Goal: Task Accomplishment & Management: Manage account settings

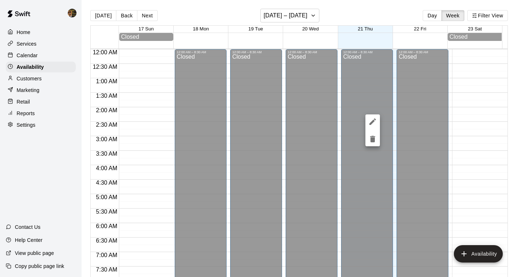
click at [51, 79] on div at bounding box center [261, 138] width 522 height 277
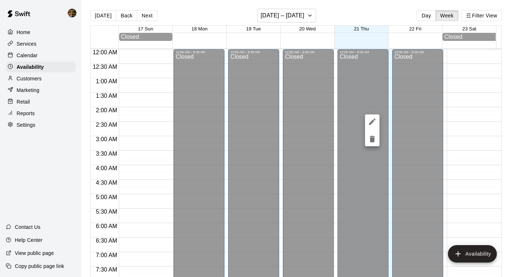
click at [41, 78] on div at bounding box center [258, 138] width 516 height 277
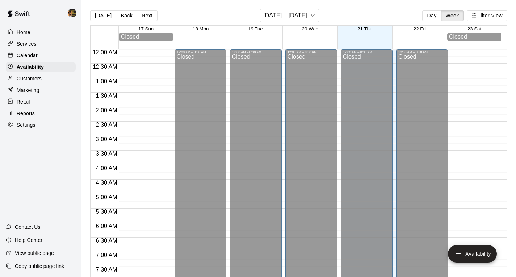
scroll to position [319, 0]
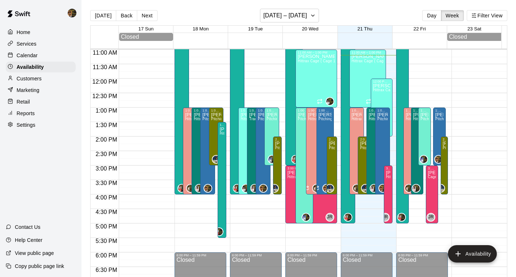
click at [34, 81] on p "Customers" at bounding box center [29, 78] width 25 height 7
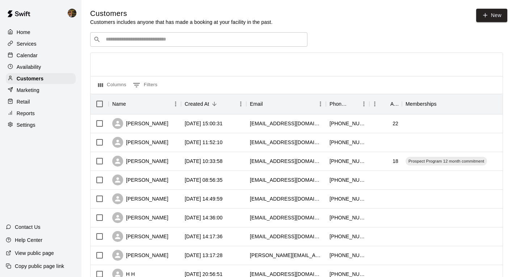
click at [142, 41] on input "Search customers by name or email" at bounding box center [204, 39] width 201 height 7
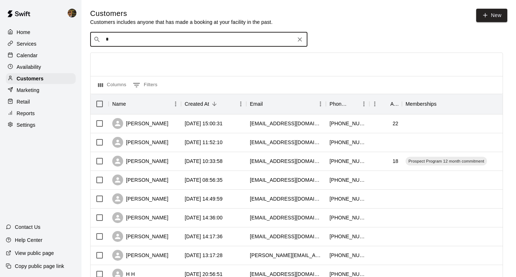
type input "**"
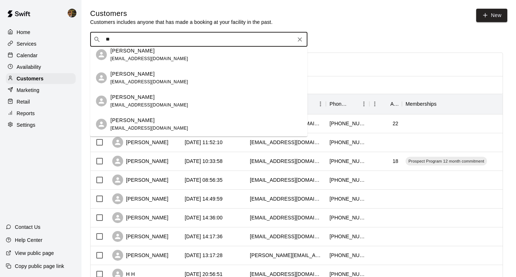
scroll to position [72, 0]
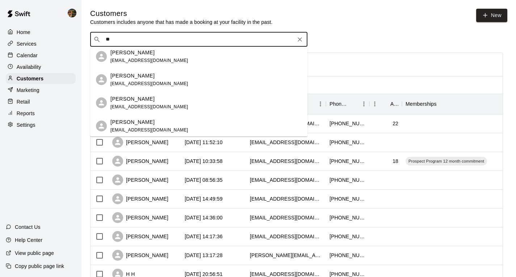
click at [149, 86] on span "[EMAIL_ADDRESS][DOMAIN_NAME]" at bounding box center [150, 83] width 78 height 5
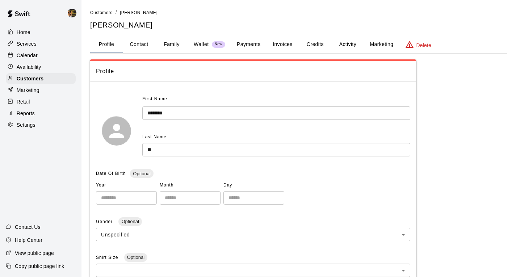
click at [248, 49] on button "Payments" at bounding box center [248, 44] width 35 height 17
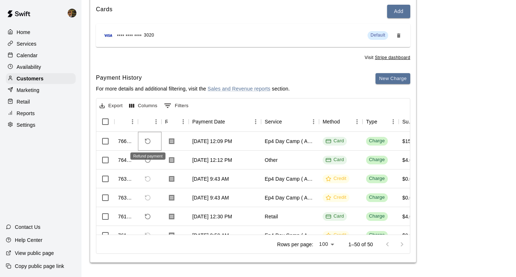
click at [150, 141] on icon "Refund payment" at bounding box center [147, 141] width 5 height 5
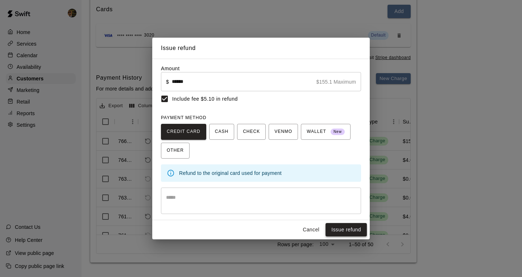
click at [333, 231] on button "Issue refund" at bounding box center [345, 229] width 41 height 13
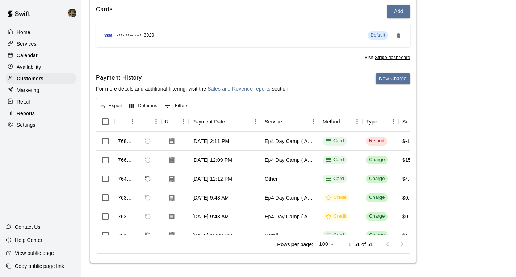
click at [18, 64] on div "Availability" at bounding box center [41, 67] width 70 height 11
click at [24, 55] on p "Calendar" at bounding box center [27, 55] width 21 height 7
click at [46, 70] on div "Availability" at bounding box center [41, 67] width 70 height 11
click button "Next"
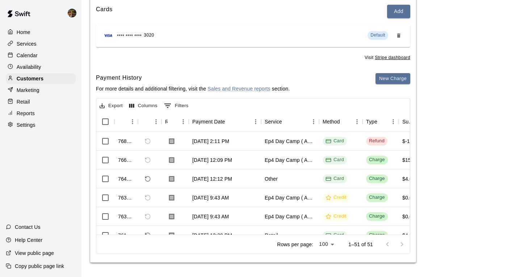
click div "[PERSON_NAME] Hittrax Cage ( Cage 1 ), Trackman Cage ( Cage 2 ), Cage 3"
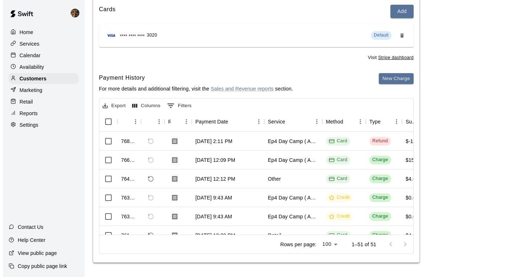
click icon "delete"
click button "Delete"
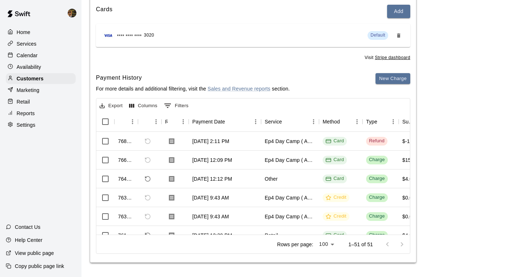
scroll to position [99, 0]
click at [57, 65] on div "Availability" at bounding box center [41, 67] width 70 height 11
click at [50, 83] on div "Customers" at bounding box center [41, 78] width 70 height 11
click at [68, 40] on div "Services" at bounding box center [41, 43] width 70 height 11
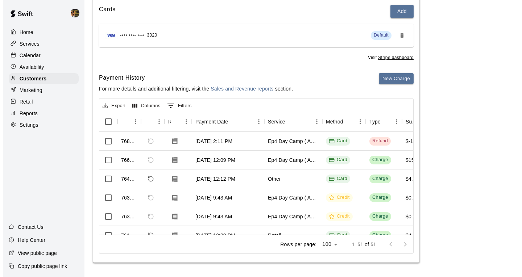
click at [43, 61] on div "Calendar" at bounding box center [41, 55] width 70 height 11
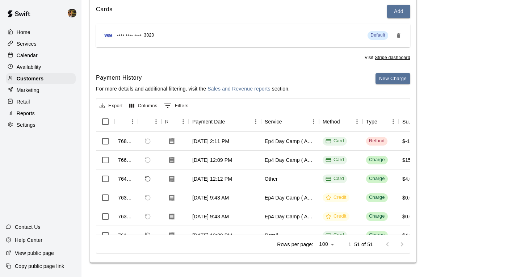
scroll to position [355, 0]
click span "1 hr Pitching Private Lesson"
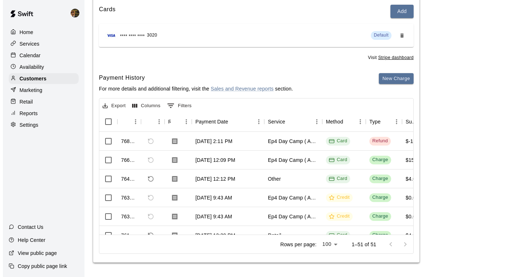
click img "edit"
click div "Francisco Gracesqui Owner"
click icon "Remove"
click input "Search staff"
click div "Julio ( Ricky ) Eusebio Instructor"
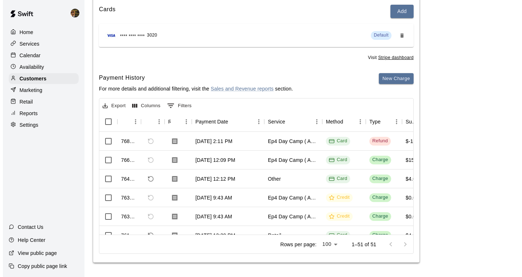
click button "Done"
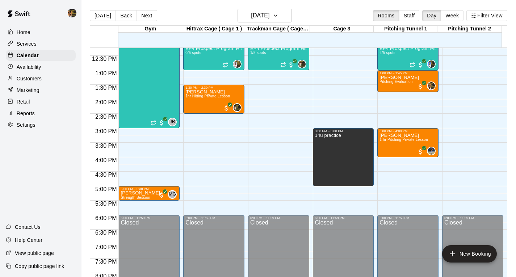
scroll to position [246, 0]
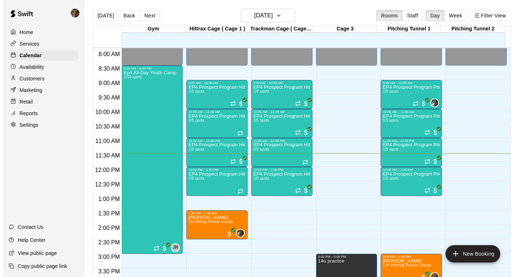
scroll to position [242, 0]
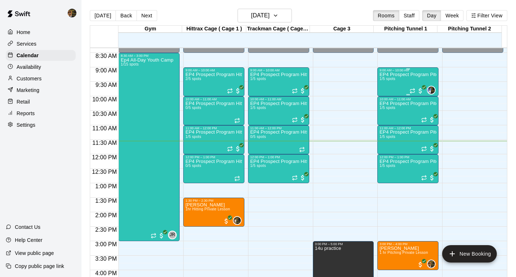
click at [393, 80] on div "EP4 Prospect Program Pitching 1/5 spots" at bounding box center [408, 210] width 57 height 277
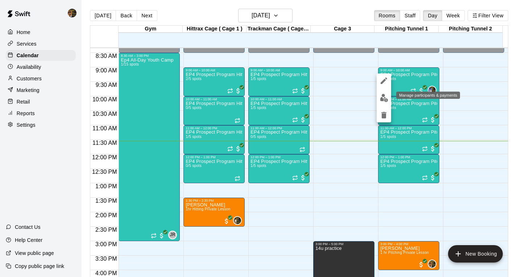
click at [385, 96] on img "edit" at bounding box center [384, 98] width 8 height 8
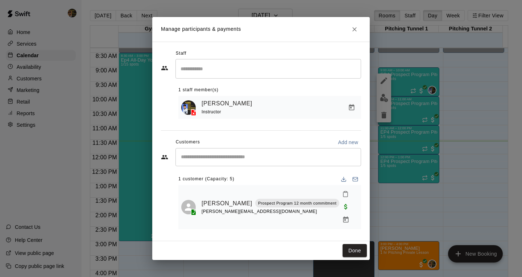
click at [270, 161] on input "Start typing to search customers..." at bounding box center [268, 157] width 179 height 7
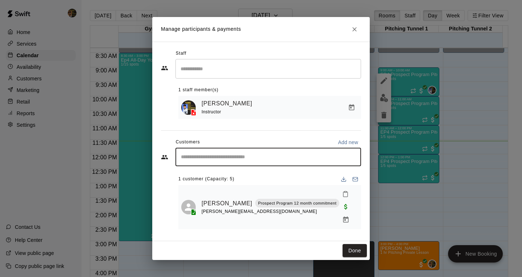
type input "*"
type input "*****"
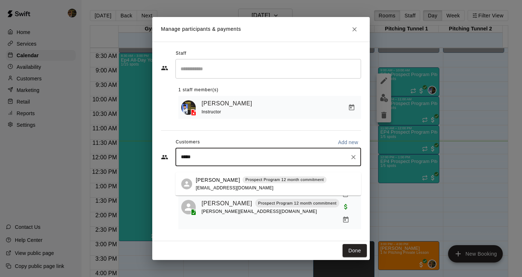
click at [268, 180] on p "Prospect Program 12 month commitment" at bounding box center [284, 180] width 78 height 6
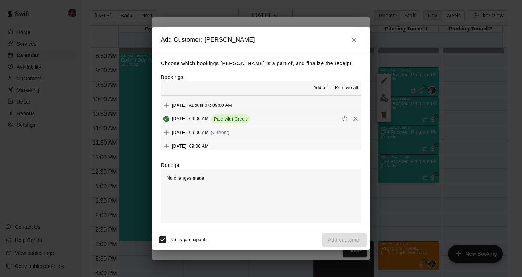
scroll to position [68, 0]
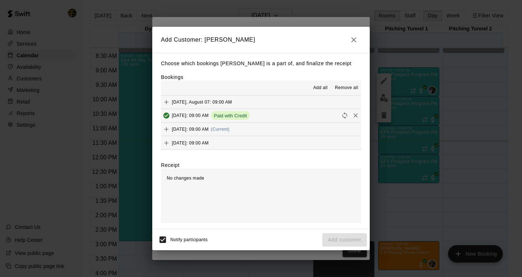
drag, startPoint x: 265, startPoint y: 130, endPoint x: 275, endPoint y: 154, distance: 26.5
click at [265, 130] on button "[DATE]: 09:00 AM (Current)" at bounding box center [261, 129] width 200 height 13
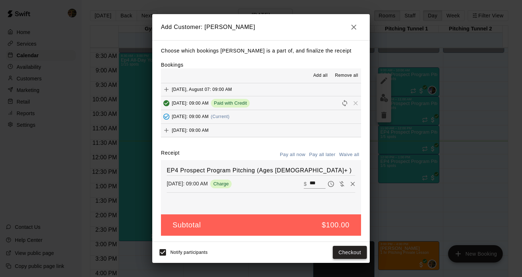
click at [351, 248] on button "Checkout" at bounding box center [350, 252] width 34 height 13
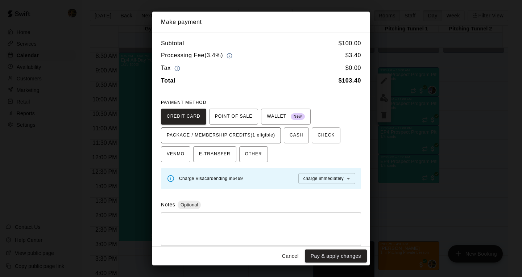
click at [266, 139] on span "PACKAGE / MEMBERSHIP CREDITS (1 eligible)" at bounding box center [221, 136] width 108 height 12
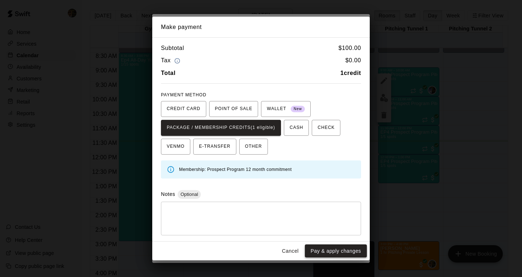
click at [338, 247] on button "Pay & apply changes" at bounding box center [336, 251] width 62 height 13
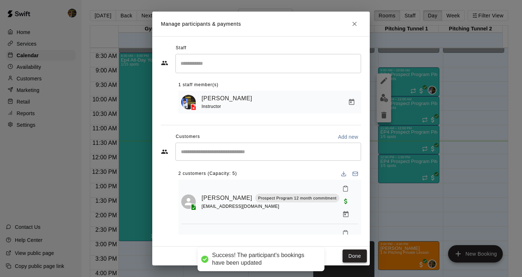
click at [356, 259] on button "Done" at bounding box center [354, 256] width 24 height 13
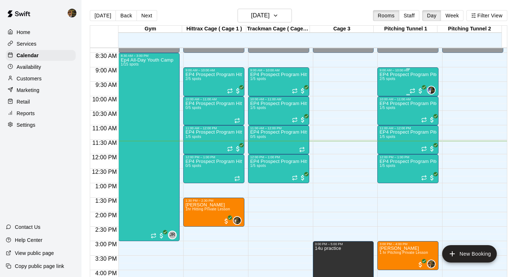
click at [393, 81] on div "EP4 Prospect Program Pitching 2/5 spots" at bounding box center [408, 210] width 57 height 277
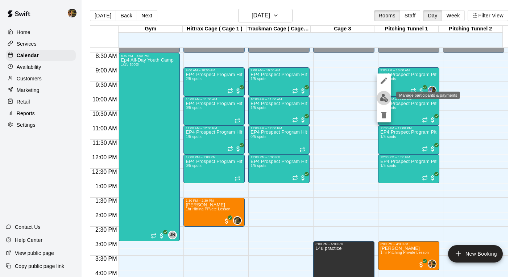
click at [382, 99] on img "edit" at bounding box center [384, 98] width 8 height 8
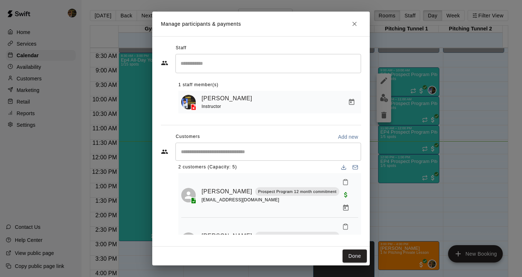
scroll to position [0, 0]
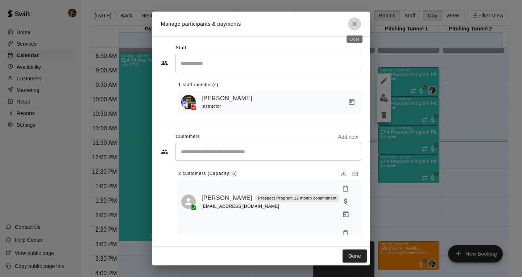
click at [354, 25] on icon "Close" at bounding box center [354, 23] width 7 height 7
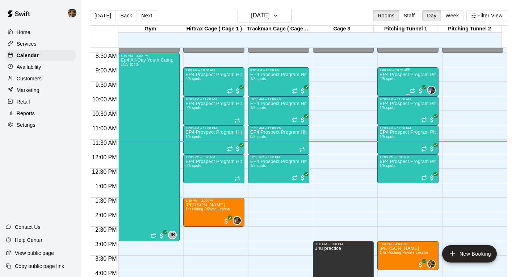
click at [394, 85] on div "EP4 Prospect Program Pitching 2/5 spots" at bounding box center [408, 210] width 57 height 277
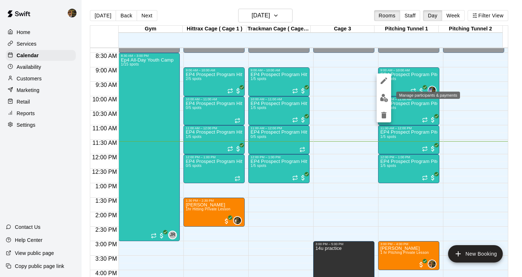
click at [384, 94] on img "edit" at bounding box center [384, 98] width 8 height 8
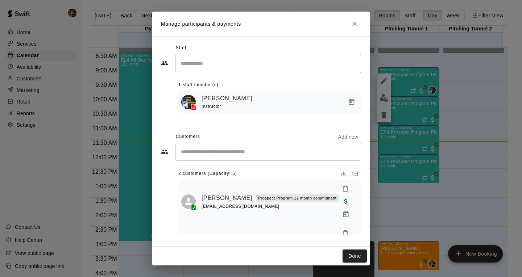
click at [294, 157] on div "​" at bounding box center [268, 152] width 186 height 18
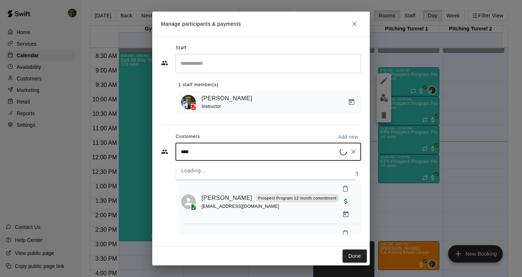
type input "*****"
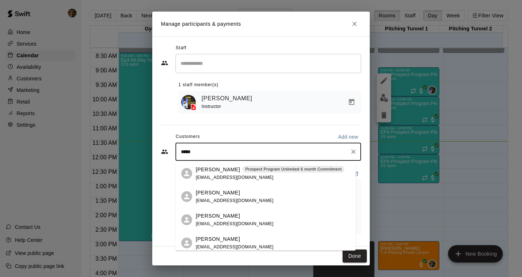
click at [270, 175] on div "[PERSON_NAME] Prospect Program Unlimited 6 month Commitment [EMAIL_ADDRESS][DOM…" at bounding box center [270, 174] width 149 height 16
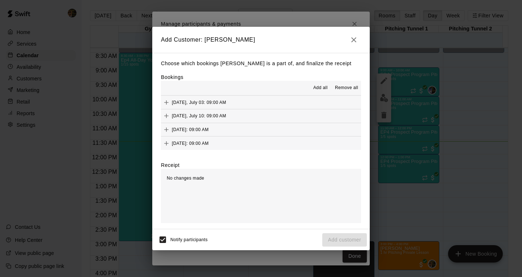
scroll to position [68, 0]
click at [267, 132] on button "[DATE]: 09:00 AM (Current)" at bounding box center [261, 129] width 200 height 13
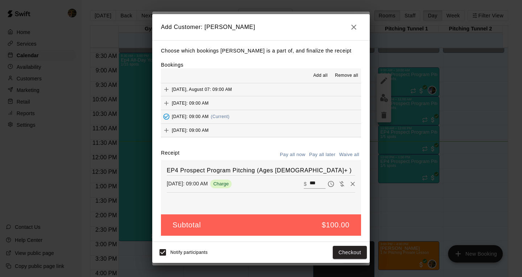
click at [359, 245] on div "Notify participants Checkout" at bounding box center [260, 252] width 217 height 21
click at [357, 250] on button "Checkout" at bounding box center [350, 252] width 34 height 13
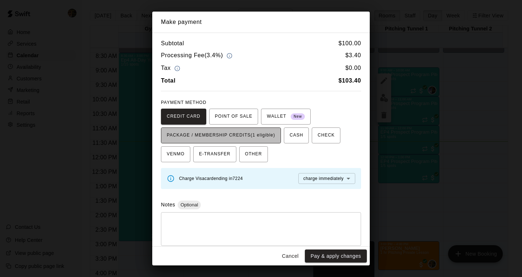
click at [245, 132] on span "PACKAGE / MEMBERSHIP CREDITS (1 eligible)" at bounding box center [221, 136] width 108 height 12
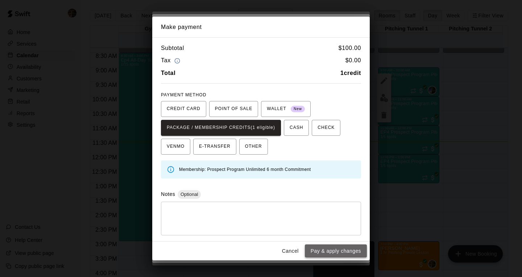
click at [357, 256] on button "Pay & apply changes" at bounding box center [336, 251] width 62 height 13
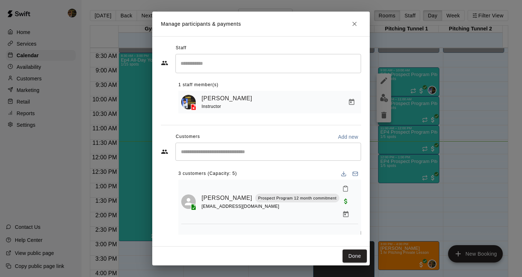
click at [263, 159] on div "​" at bounding box center [268, 152] width 186 height 18
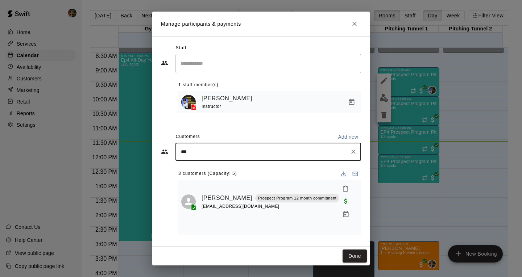
type input "****"
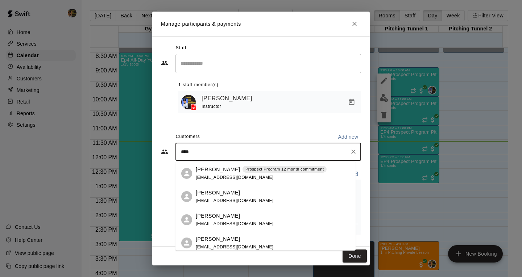
click at [281, 178] on div "[PERSON_NAME] Prospect Program 12 month commitment [EMAIL_ADDRESS][DOMAIN_NAME]" at bounding box center [261, 174] width 131 height 16
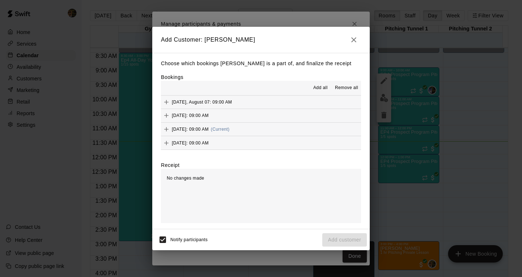
click at [276, 136] on button "[DATE]: 09:00 AM (Current)" at bounding box center [261, 129] width 200 height 13
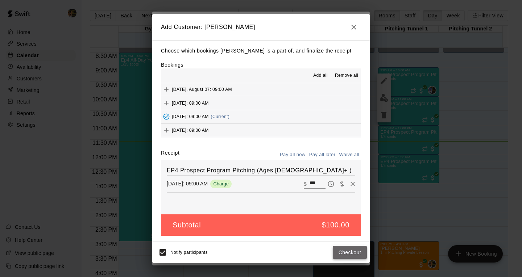
click at [337, 250] on button "Checkout" at bounding box center [350, 252] width 34 height 13
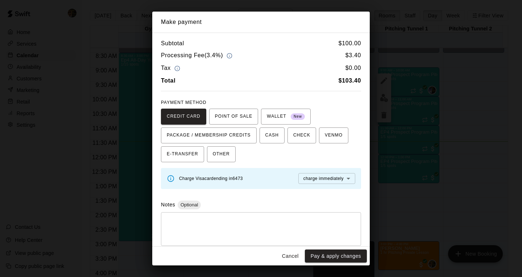
click at [292, 252] on button "Cancel" at bounding box center [290, 256] width 23 height 13
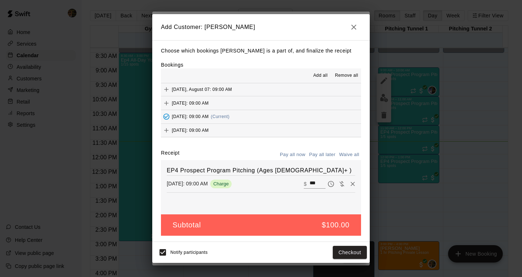
click at [347, 25] on button "button" at bounding box center [353, 27] width 14 height 14
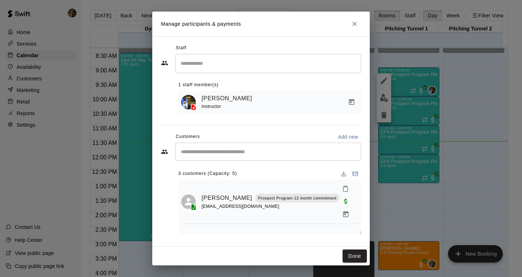
click at [284, 143] on div "Customers Add new" at bounding box center [261, 137] width 200 height 12
click at [289, 148] on div "​" at bounding box center [268, 152] width 186 height 18
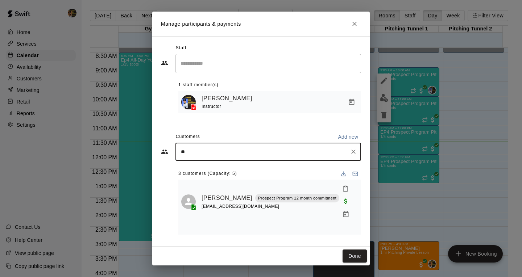
type input "***"
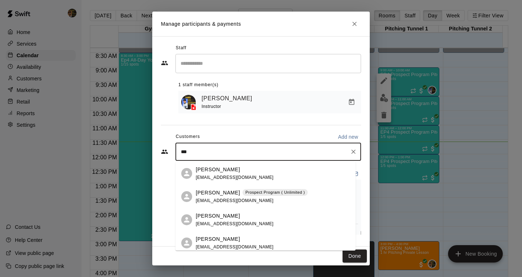
click at [273, 188] on div "[PERSON_NAME] Prospect Program ( Unlimited ) [EMAIL_ADDRESS][DOMAIN_NAME]" at bounding box center [265, 196] width 180 height 23
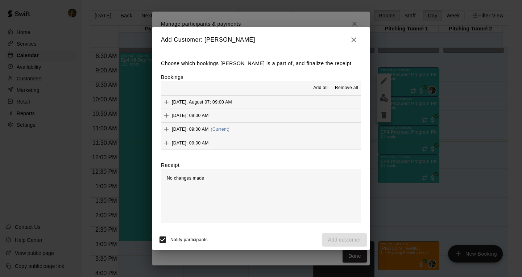
click at [272, 130] on button "[DATE]: 09:00 AM (Current)" at bounding box center [261, 129] width 200 height 13
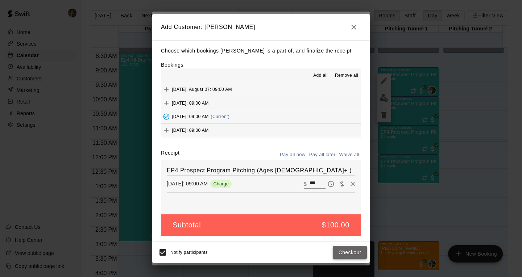
click at [354, 253] on button "Checkout" at bounding box center [350, 252] width 34 height 13
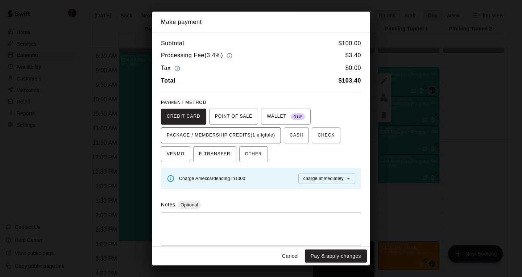
click at [236, 135] on span "PACKAGE / MEMBERSHIP CREDITS (1 eligible)" at bounding box center [221, 136] width 108 height 12
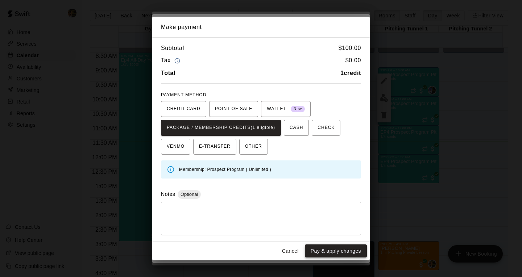
click at [333, 251] on button "Pay & apply changes" at bounding box center [336, 251] width 62 height 13
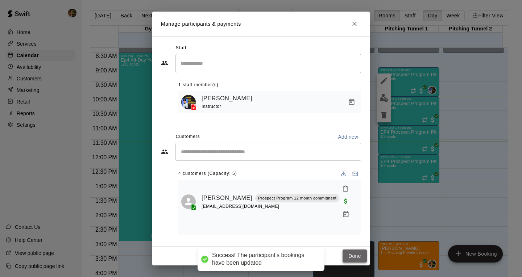
click at [353, 254] on button "Done" at bounding box center [354, 256] width 24 height 13
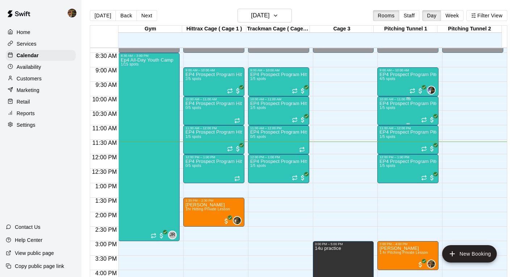
click at [393, 113] on div "EP4 Prospect Program Pitching 1/5 spots" at bounding box center [408, 239] width 57 height 277
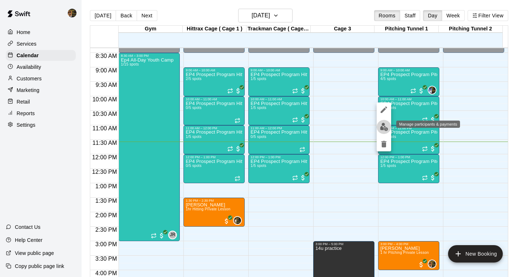
click at [382, 128] on img "edit" at bounding box center [384, 127] width 8 height 8
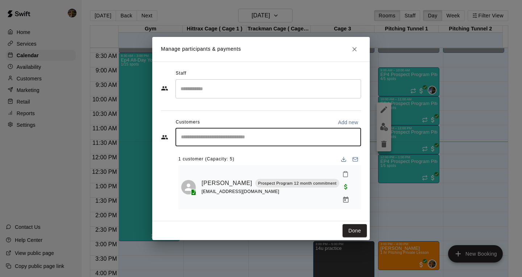
click at [257, 141] on input "Start typing to search customers..." at bounding box center [268, 137] width 179 height 7
type input "****"
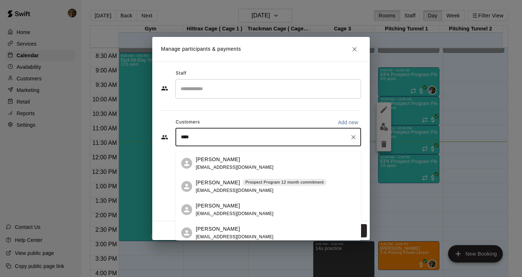
click at [275, 192] on div "[PERSON_NAME] Prospect Program 12 month commitment [EMAIL_ADDRESS][DOMAIN_NAME]" at bounding box center [261, 187] width 131 height 16
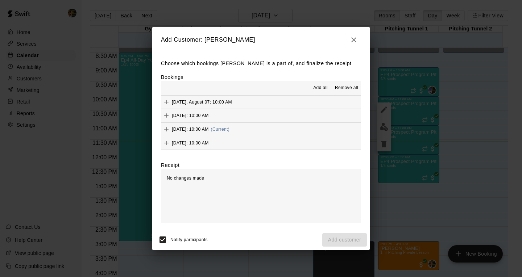
click at [209, 129] on span "[DATE]: 10:00 AM" at bounding box center [190, 129] width 37 height 5
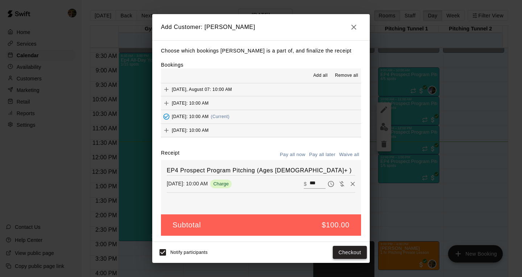
click at [336, 253] on button "Checkout" at bounding box center [350, 252] width 34 height 13
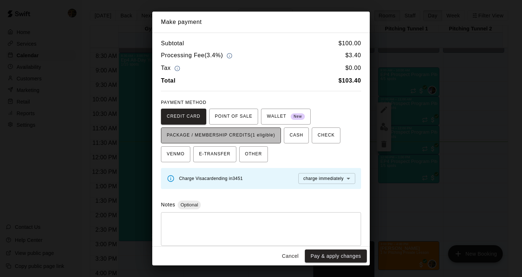
click at [262, 140] on span "PACKAGE / MEMBERSHIP CREDITS (1 eligible)" at bounding box center [221, 136] width 108 height 12
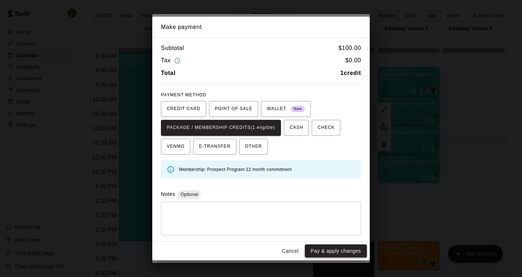
click at [337, 253] on button "Pay & apply changes" at bounding box center [336, 251] width 62 height 13
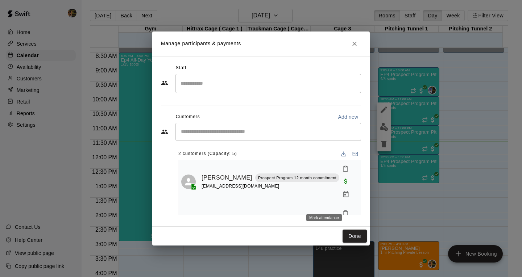
click at [272, 132] on input "Start typing to search customers..." at bounding box center [268, 131] width 179 height 7
type input "****"
click div "[PERSON_NAME] Prospect Program 12 month commitment [EMAIL_ADDRESS][DOMAIN_NAME]"
click button "[DATE]: 10:00 AM (Current)"
click button "Checkout"
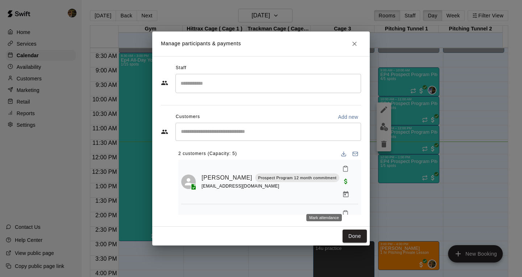
click span "PACKAGE / MEMBERSHIP CREDITS"
click button "Cancel"
click icon "button"
click at [358, 45] on icon "Close" at bounding box center [354, 43] width 7 height 7
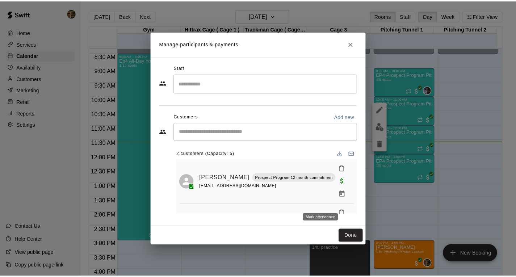
click at [385, 142] on div "EP4 Prospect Program Pitching 1/5 spots" at bounding box center [408, 268] width 57 height 277
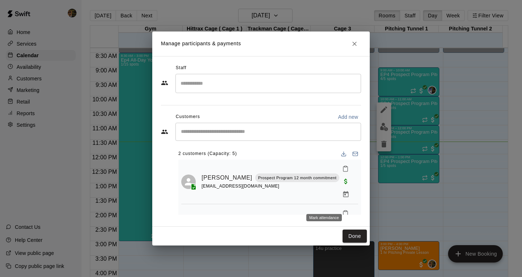
click at [384, 131] on img "edit" at bounding box center [384, 127] width 8 height 8
click at [342, 191] on icon "Manage bookings & payment" at bounding box center [345, 194] width 7 height 7
click icon "button"
click at [342, 172] on icon "Mark attendance" at bounding box center [345, 169] width 7 height 7
click p "[PERSON_NAME] attended"
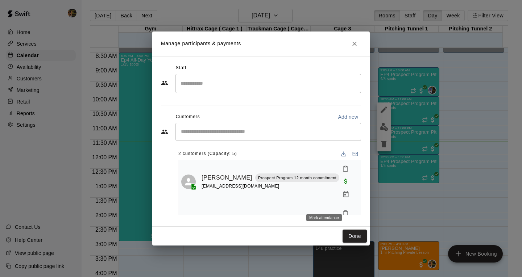
click button "Done"
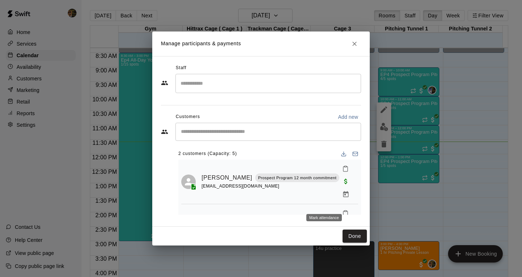
click at [380, 114] on icon "edit" at bounding box center [383, 109] width 9 height 9
click icon "Close"
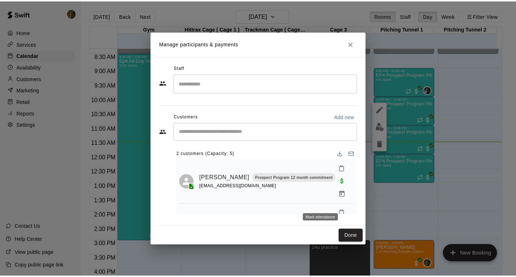
click at [407, 142] on div "EP4 Prospect Program Pitching 1/5 spots" at bounding box center [408, 268] width 57 height 277
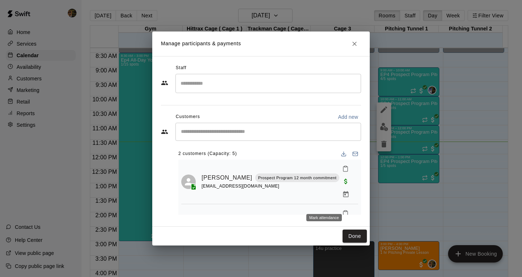
click at [386, 131] on img "edit" at bounding box center [384, 127] width 8 height 8
click at [352, 47] on icon "Close" at bounding box center [354, 43] width 7 height 7
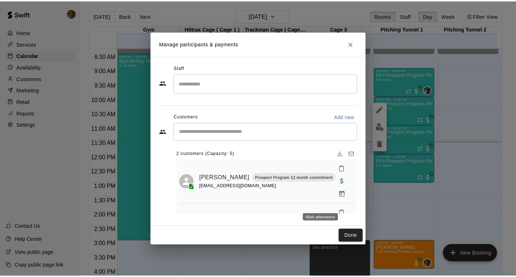
click at [410, 109] on div "EP4 Prospect Program Pitching 2/5 spots" at bounding box center [408, 239] width 57 height 277
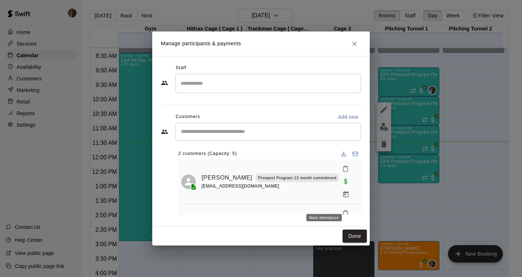
click at [385, 107] on icon "edit" at bounding box center [383, 110] width 7 height 7
click icon "Close"
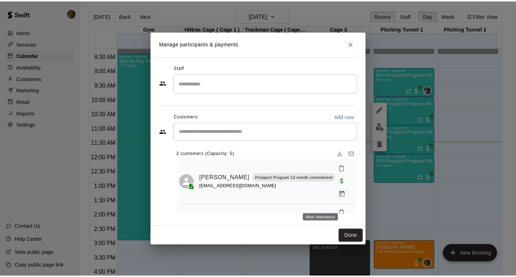
click at [380, 112] on div "EP4 Prospect Program Pitching 2/5 spots" at bounding box center [408, 239] width 57 height 277
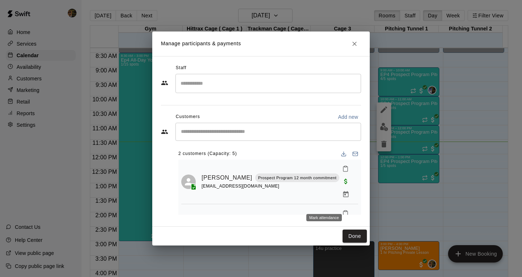
click at [385, 125] on img "edit" at bounding box center [384, 127] width 8 height 8
click at [342, 171] on icon "Mark attendance" at bounding box center [345, 169] width 7 height 7
click li "[PERSON_NAME] attended"
click at [343, 211] on icon "Mark attendance" at bounding box center [345, 213] width 4 height 5
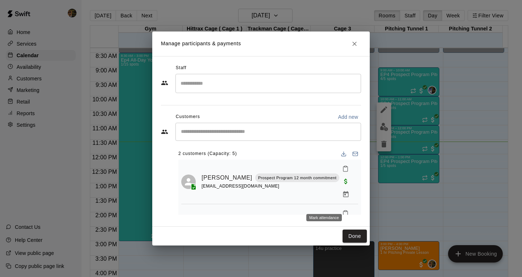
click icon
click button "Done"
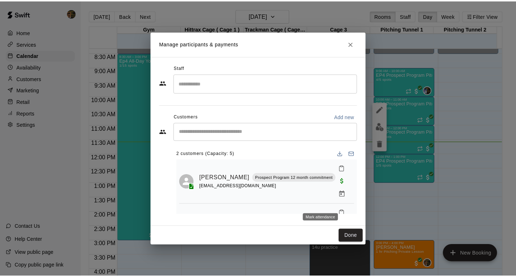
click at [399, 87] on div "EP4 Prospect Program Pitching 4/5 spots" at bounding box center [408, 210] width 57 height 277
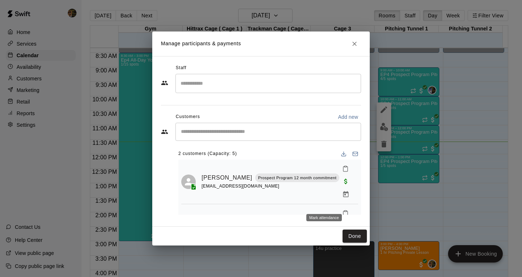
click at [384, 105] on icon "edit" at bounding box center [383, 109] width 9 height 9
click icon "Close"
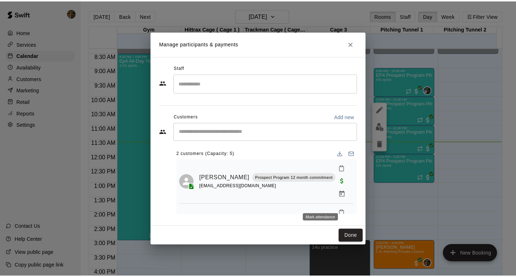
click at [403, 84] on div "EP4 Prospect Program Pitching 4/5 spots" at bounding box center [408, 210] width 57 height 277
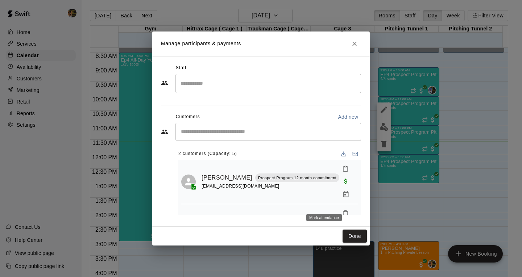
click at [385, 123] on img "edit" at bounding box center [384, 127] width 8 height 8
click at [339, 175] on button "Mark attendance" at bounding box center [345, 169] width 12 height 12
click li "[PERSON_NAME] attended"
click at [339, 207] on button "Mark attendance" at bounding box center [345, 213] width 12 height 12
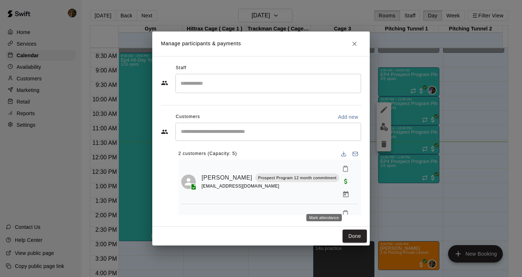
click icon
click button "Mark attendance"
click li "[PERSON_NAME] attended"
click icon "Mark attendance"
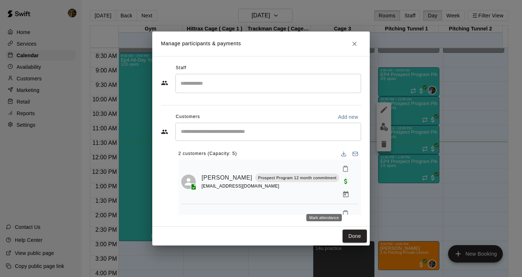
click icon
click button "Done"
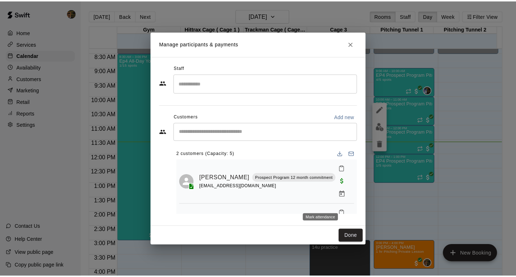
click at [218, 79] on div "EP4 Prospect Program Hitting ( 16u+ Slot ) 2/5 spots" at bounding box center [214, 210] width 57 height 277
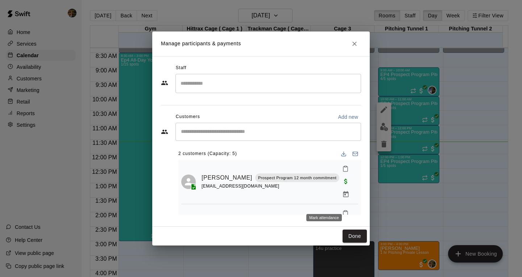
click at [380, 123] on img "edit" at bounding box center [384, 127] width 8 height 8
click at [358, 45] on button "Close" at bounding box center [354, 43] width 13 height 13
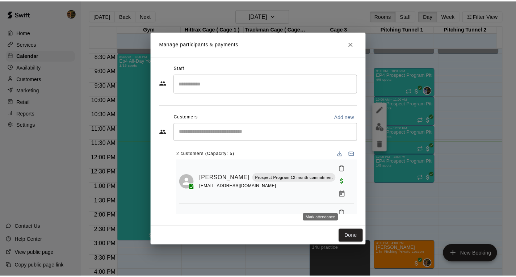
click at [269, 83] on div "EP4 Prospect Program Hitting ( ages [DEMOGRAPHIC_DATA] ) 1/5 spots" at bounding box center [278, 210] width 57 height 277
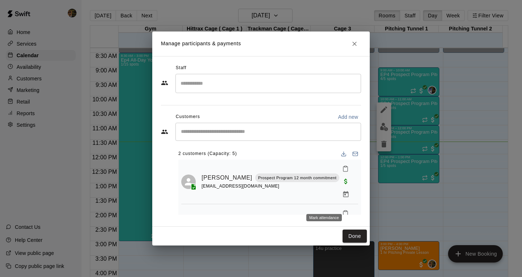
click at [380, 123] on img "edit" at bounding box center [384, 127] width 8 height 8
click at [252, 141] on div "​" at bounding box center [268, 132] width 186 height 18
type input "****"
click span "[EMAIL_ADDRESS][DOMAIN_NAME]"
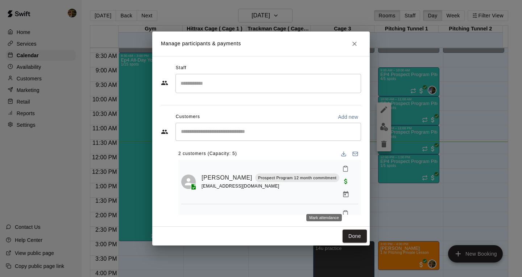
click span "(Current)"
click button "Checkout"
click span "PACKAGE / MEMBERSHIP CREDITS (1 eligible)"
click button "Pay & apply changes"
click button "Done"
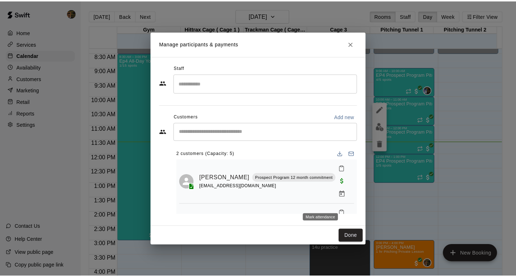
click at [213, 140] on div "EP4 Prospect Program Hitting ( 16u+ Slot ) 1/5 spots" at bounding box center [214, 268] width 57 height 277
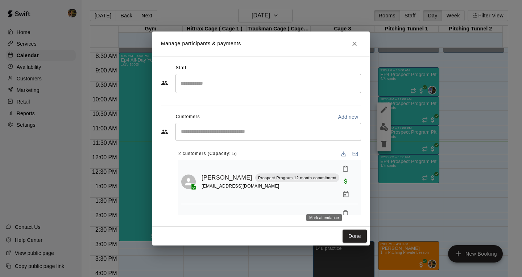
click at [380, 131] on img "edit" at bounding box center [384, 127] width 8 height 8
click at [352, 47] on icon "Close" at bounding box center [354, 43] width 7 height 7
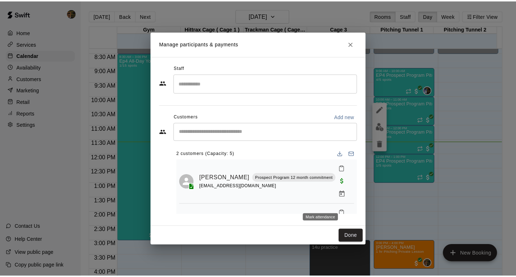
click at [217, 145] on div "EP4 Prospect Program Hitting ( 16u+ Slot ) 1/5 spots" at bounding box center [214, 268] width 57 height 277
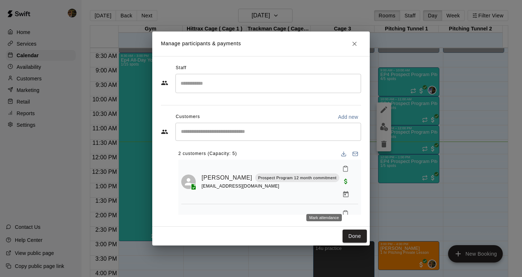
click at [380, 131] on img "edit" at bounding box center [384, 127] width 8 height 8
click at [201, 141] on div "​" at bounding box center [268, 132] width 186 height 18
type input "***"
click div "[PERSON_NAME] Prospect Program 12 month commitment [EMAIL_ADDRESS][DOMAIN_NAME]"
click button "[DATE]: 11:00 AM (Current)"
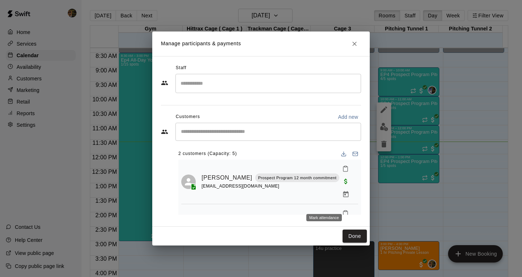
click button "Checkout"
click span "PACKAGE / MEMBERSHIP CREDITS (1 eligible)"
click button "Pay & apply changes"
click button "Done"
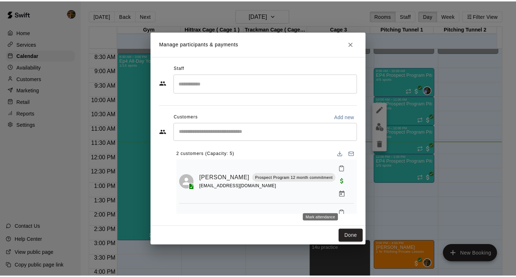
click at [207, 112] on div "EP4 Prospect Program Hitting ( 16u+ Slot ) 0/5 spots" at bounding box center [214, 239] width 57 height 277
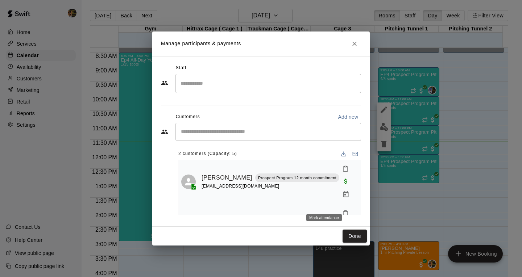
click at [380, 128] on img "edit" at bounding box center [384, 127] width 8 height 8
click at [209, 141] on div "​" at bounding box center [268, 132] width 186 height 18
type input "*"
type input "****"
click span "[EMAIL_ADDRESS][DOMAIN_NAME]"
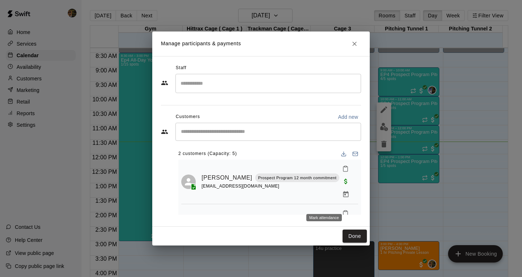
scroll to position [0, 0]
click span "[DATE]: 10:00 AM"
click button "Checkout"
click button "PACKAGE / MEMBERSHIP CREDITS (1 eligible)"
click button "Pay & apply changes"
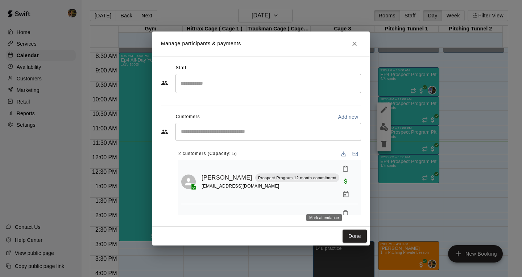
click at [242, 141] on div "​" at bounding box center [268, 132] width 186 height 18
type input "*****"
click span "[PERSON_NAME][EMAIL_ADDRESS][PERSON_NAME][DOMAIN_NAME]"
click div "[DATE]: 10:00 AM (Current)"
click button "Checkout"
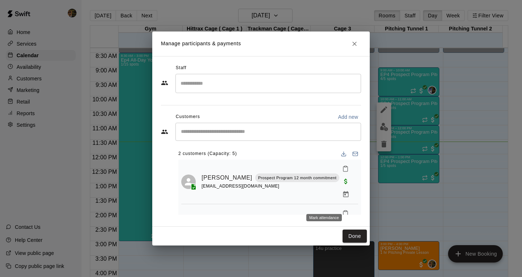
click button "Cancel"
click icon "button"
click at [363, 56] on h2 "Manage participants & payments" at bounding box center [260, 44] width 217 height 25
click at [362, 55] on h2 "Manage participants & payments" at bounding box center [260, 44] width 217 height 25
click at [356, 46] on icon "Close" at bounding box center [354, 44] width 4 height 4
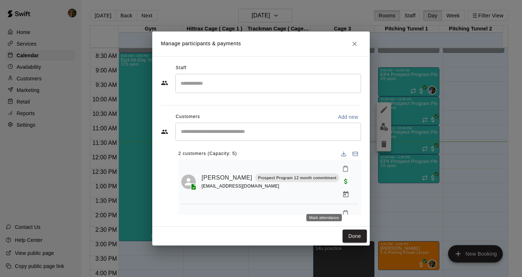
click at [149, 101] on div "Ep4 All-Day Youth Camp 1/15 spots" at bounding box center [147, 196] width 53 height 277
click at [380, 123] on img "edit" at bounding box center [384, 127] width 8 height 8
click at [233, 141] on div "​" at bounding box center [268, 132] width 186 height 18
type input "***"
click span "[EMAIL_ADDRESS][DOMAIN_NAME]"
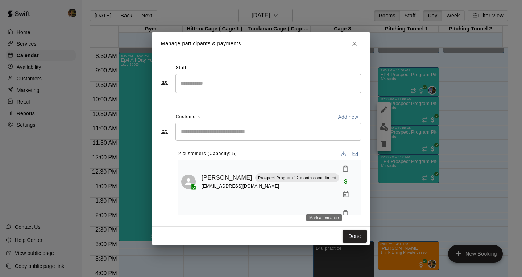
click span "[DATE]: 08:30 AM"
click button "Checkout"
click span "PACKAGE / MEMBERSHIP CREDITS (1 eligible)"
click button "Pay & apply changes"
click input "Start typing to search customers..."
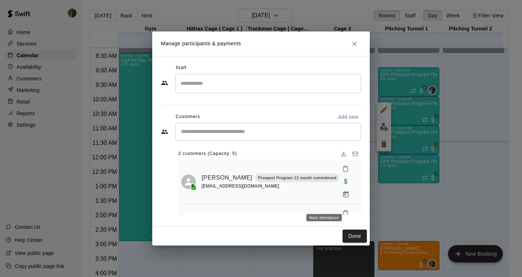
type input "****"
click div "[PERSON_NAME] [EMAIL_ADDRESS][PERSON_NAME][DOMAIN_NAME]"
click button "[DATE]: 08:30 AM (Current)"
click button "Checkout"
click span "PACKAGE / MEMBERSHIP CREDITS (1 eligible)"
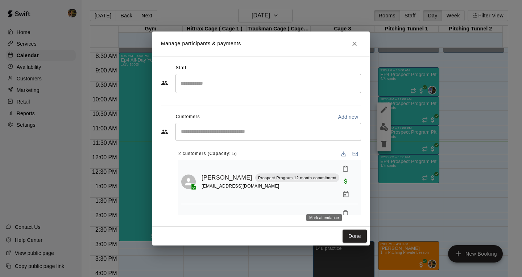
click button "Pay & apply changes"
click button "Done"
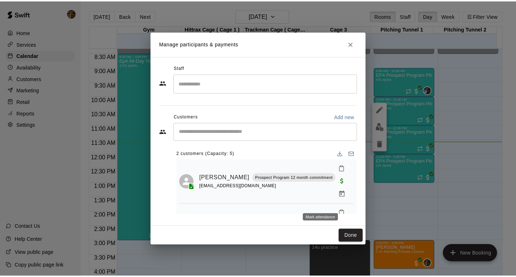
click at [192, 80] on span "2/5 spots" at bounding box center [194, 79] width 16 height 4
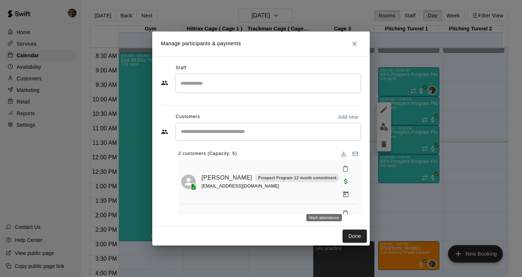
click at [380, 123] on img "edit" at bounding box center [384, 127] width 8 height 8
click at [360, 45] on button "Close" at bounding box center [354, 43] width 13 height 13
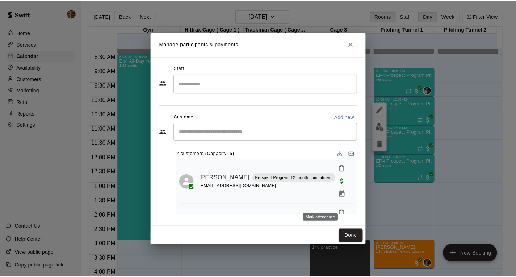
click at [162, 98] on div "Ep4 All-Day Youth Camp 3/15 spots" at bounding box center [147, 196] width 53 height 277
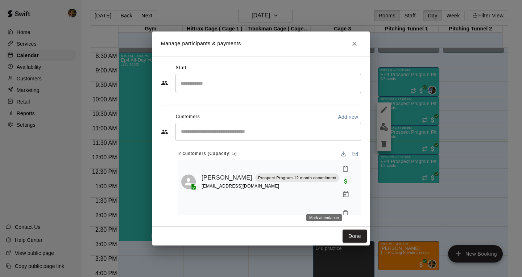
click at [377, 120] on button "edit" at bounding box center [384, 127] width 14 height 14
click input "Start typing to search customers..."
type input "*"
drag, startPoint x: 225, startPoint y: 199, endPoint x: 276, endPoint y: 126, distance: 89.3
click at [276, 126] on body "Home Services Calendar Availability Customers Marketing Retail Reports Settings…" at bounding box center [261, 144] width 522 height 289
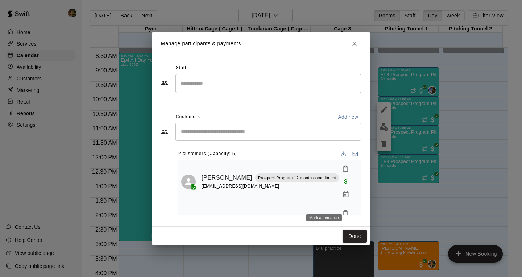
type input "*"
type input "*******"
click div "[PERSON_NAME]"
click span "[DATE]: 08:30 AM"
click button "Checkout"
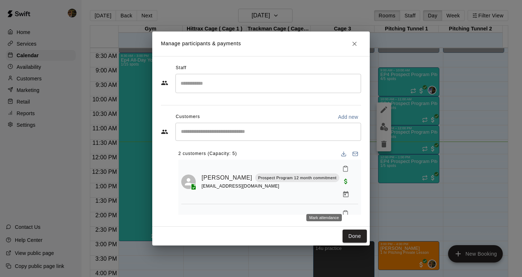
click button "Cancel"
click button "button"
click input "Start typing to search customers..."
type input "****"
click div "[PERSON_NAME] [EMAIL_ADDRESS][DOMAIN_NAME]"
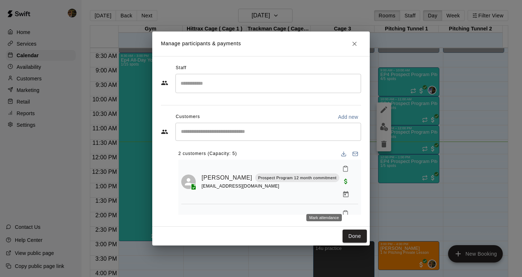
click div "[DATE]: 08:30 AM (Current)"
click button "Checkout"
click button "Cancel"
click button "button"
click input "Start typing to search customers..."
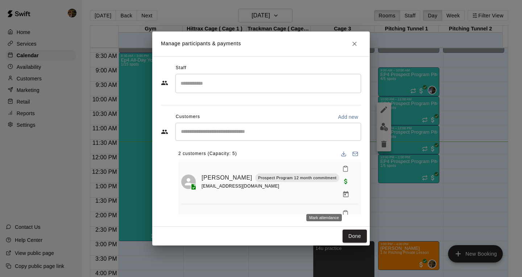
type input "*****"
click div "[PERSON_NAME]"
click span "(Current)"
click button "Checkout"
click button "PACKAGE / MEMBERSHIP CREDITS (1 eligible)"
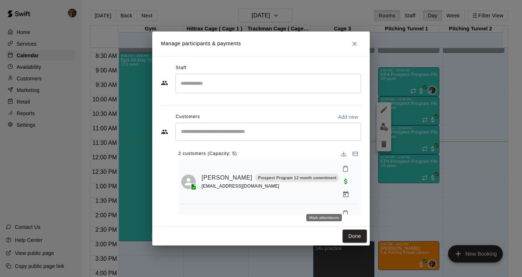
click button "Pay & apply changes"
click button "Done"
click at [54, 82] on div "Customers" at bounding box center [41, 78] width 70 height 11
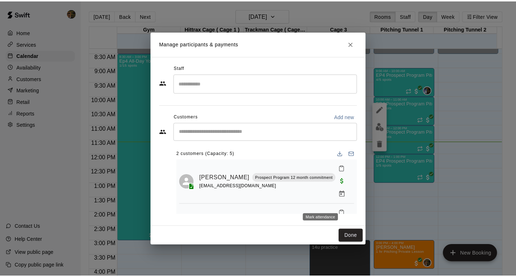
click input "Search customers by name or email"
type input "*"
type input "*****"
click div "[PERSON_NAME] [EMAIL_ADDRESS][DOMAIN_NAME]"
click icon "basic tabs example"
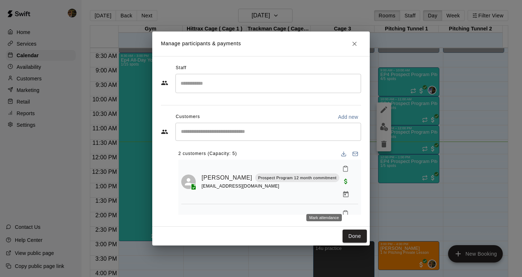
click span "Delete Customer"
click button "Marketing"
click button "Credits"
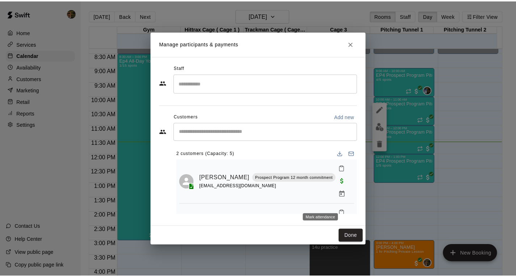
click div
click button "Activity"
click button "Credits"
click button "Invoices"
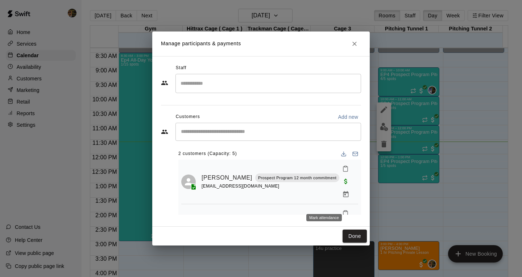
click button "Payments"
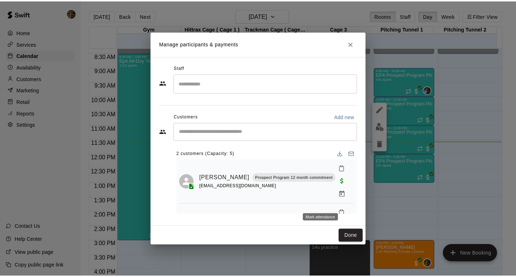
click span "New"
click button "Payments"
click button "Family"
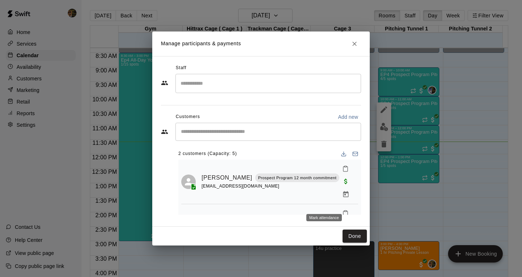
click button "Family"
click button "Contact"
select select "**"
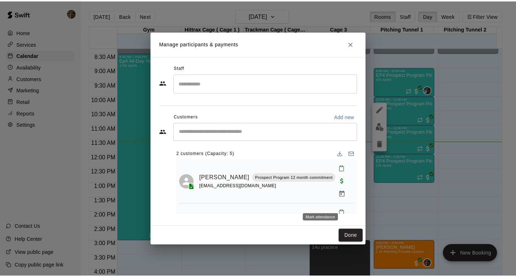
click button "Profile"
click p "Delete"
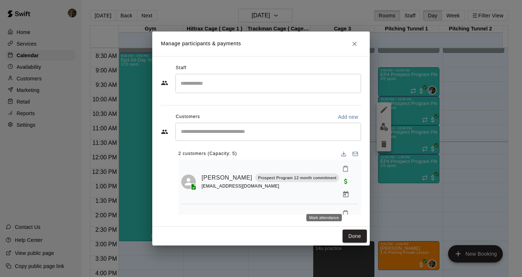
click div "Delete"
click p "Delete"
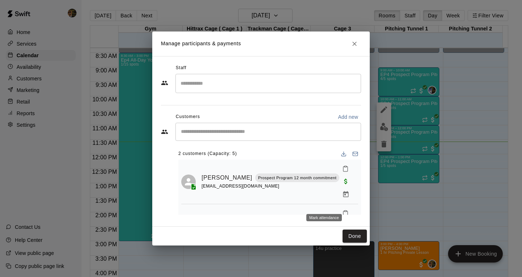
click p "Delete"
click span "Delete Customer"
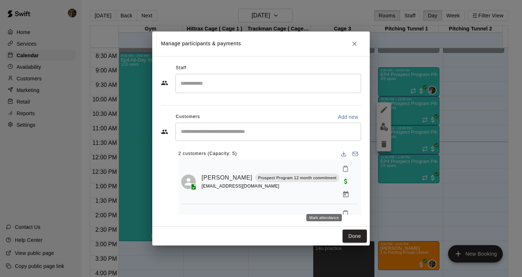
click span "Delete Customer"
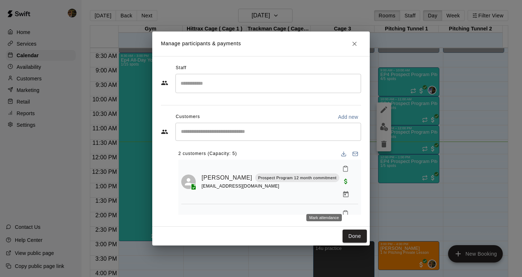
click span "Delete Customer"
click at [23, 33] on p "Home" at bounding box center [24, 32] width 14 height 7
click at [40, 53] on div "Calendar" at bounding box center [41, 55] width 70 height 11
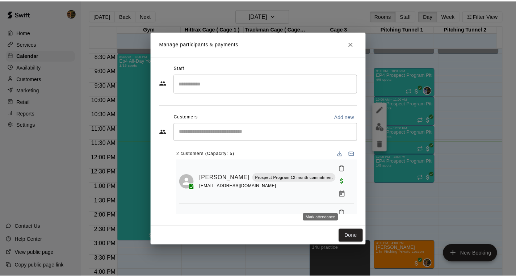
click at [398, 130] on div "EP4 Prospect Program Pitching 1/5 spots" at bounding box center [408, 268] width 57 height 277
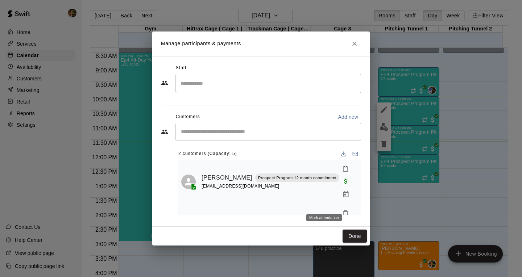
click at [383, 131] on img "edit" at bounding box center [384, 127] width 8 height 8
click span "1 customer (Capacity: 5)"
click input "Start typing to search customers..."
type input "*****"
click span "[EMAIL_ADDRESS][DOMAIN_NAME]"
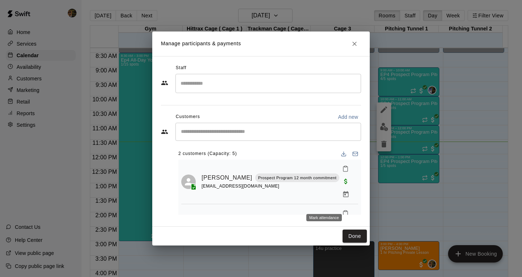
click span "(Current)"
click div "Notify participants Checkout"
click button "Checkout"
click span "PACKAGE / MEMBERSHIP CREDITS (1 eligible)"
click button "Pay & apply changes"
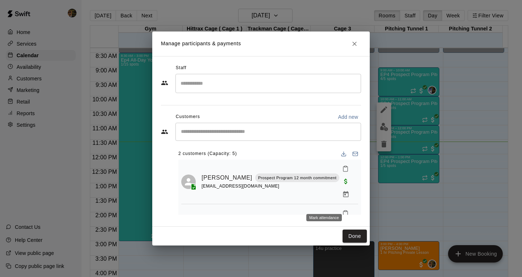
click button "Done"
click div "EP4 Prospect Program Pitching 1/5 spots"
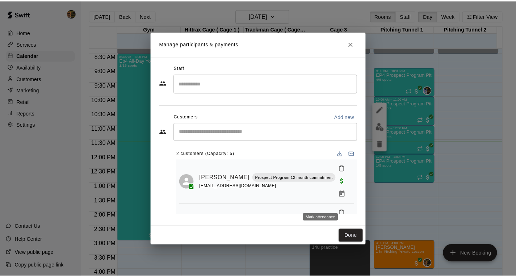
click div "EP4 Prospect Program Pitching 1/5 spots"
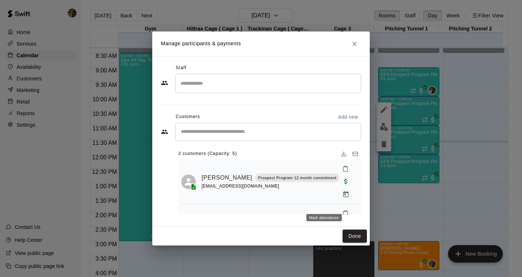
click at [383, 131] on img "edit" at bounding box center [384, 127] width 8 height 8
click div "​"
type input "****"
click p "Prospect Program 12 month commitment"
click button "[DATE], August 21: 12:00 PM (Current)"
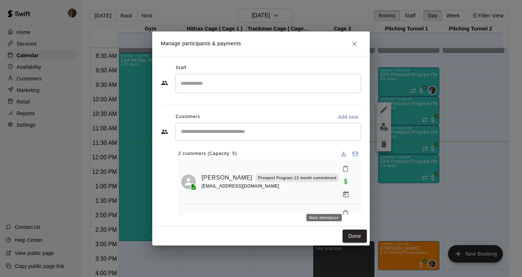
click button "Checkout"
click button "Pay & apply changes"
click button "Done"
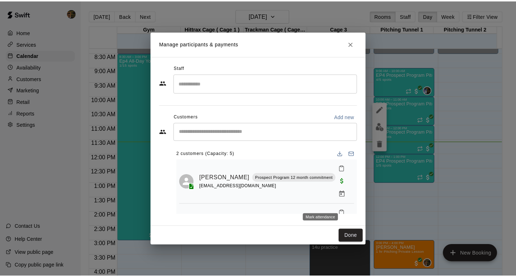
click at [399, 101] on div "EP4 Prospect Program Pitching 2/5 spots" at bounding box center [408, 239] width 57 height 277
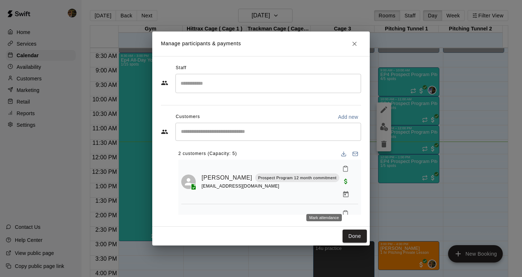
click at [386, 123] on img "edit" at bounding box center [384, 127] width 8 height 8
click div "Staff ​ Customers Add new ​ 2 customers (Capacity: 5) [PERSON_NAME] Prospect Pr…"
click input "Search staff"
click li "[PERSON_NAME] Instructor"
type input "****"
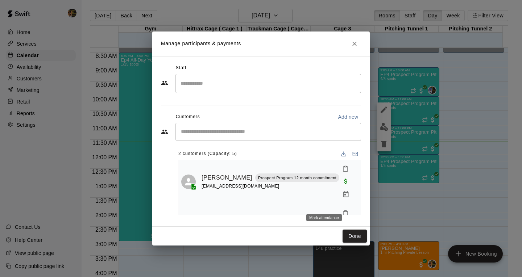
click button "[DATE]: 10:00 AM (Current)"
click button "Add staff"
click at [398, 130] on div "Manage participants & payments Staff **** ​ 1 staff member(s) [PERSON_NAME] Ins…" at bounding box center [261, 138] width 522 height 277
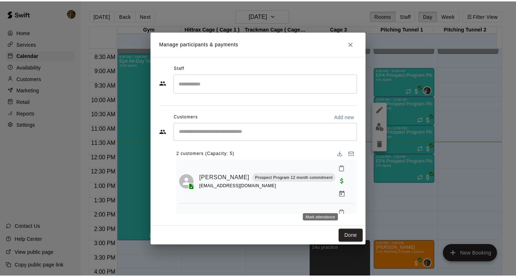
click at [399, 130] on div "EP4 Prospect Program Pitching 2/5 spots" at bounding box center [408, 268] width 57 height 277
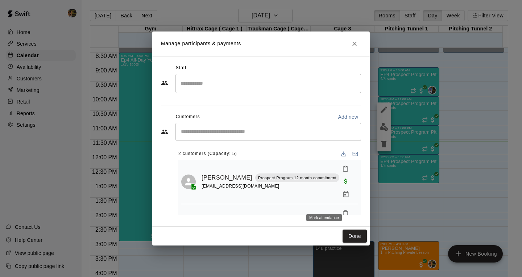
click at [385, 96] on div at bounding box center [261, 138] width 522 height 277
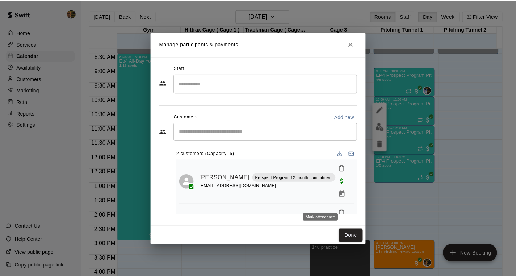
click at [380, 101] on div "EP4 Prospect Program Pitching 2/5 spots" at bounding box center [408, 239] width 57 height 277
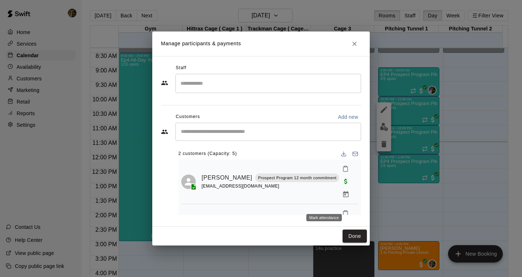
click at [382, 123] on img "edit" at bounding box center [384, 127] width 8 height 8
click h2 "Manage participants & payments"
click icon "Close"
click at [399, 130] on div "EP4 Prospect Program Pitching 2/5 spots" at bounding box center [408, 268] width 57 height 277
click at [386, 131] on img "edit" at bounding box center [384, 127] width 8 height 8
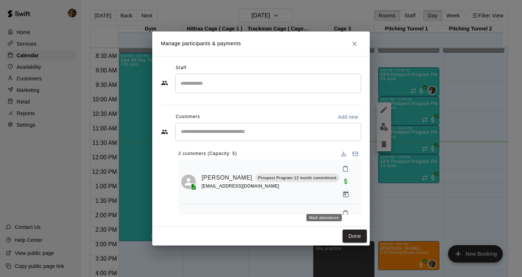
click input "Search staff"
click li "[PERSON_NAME] Instructor"
type input "****"
click span "(Current)"
click button "Add staff"
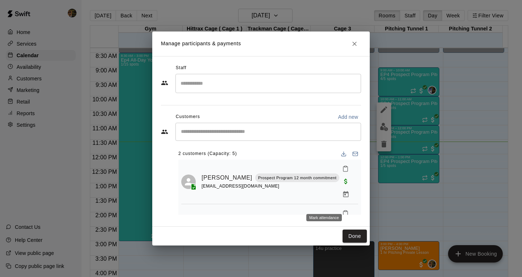
click icon "Clear"
click icon "Close"
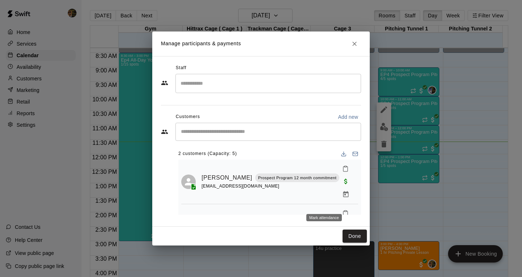
click at [383, 131] on img "edit" at bounding box center [384, 127] width 8 height 8
click input "Search staff"
click div "[PERSON_NAME] Instructor"
type input "*****"
click button "[DATE], August 21: 12:00 PM (Current)"
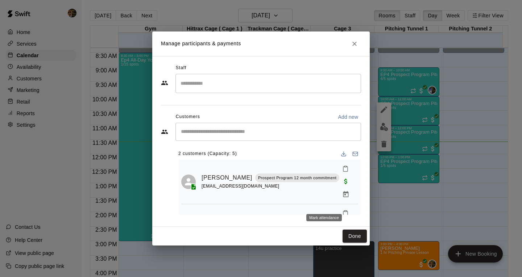
click button "Add staff"
click button "Done"
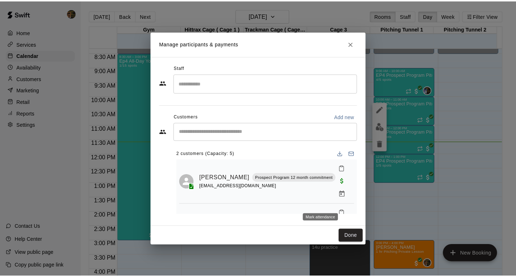
click at [215, 72] on div "EP4 Prospect Program Hitting ( 16u+ Slot ) 2/5 spots" at bounding box center [214, 210] width 57 height 277
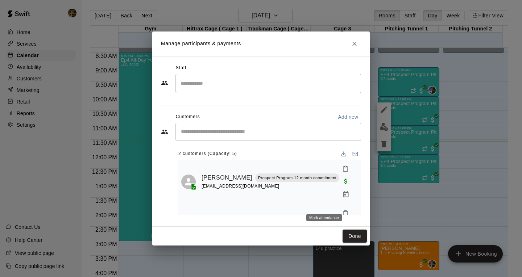
click at [377, 120] on button "edit" at bounding box center [384, 127] width 14 height 14
click input "Start typing to search customers..."
type input "*"
click input "Search staff"
click p "[PERSON_NAME]"
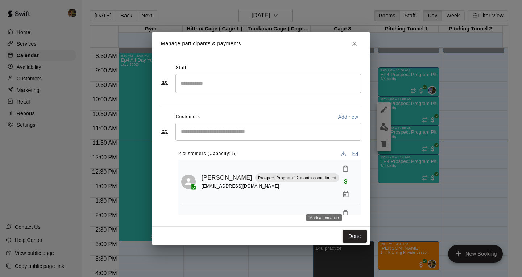
type input "****"
click span "(Current)"
click button "Add staff"
click icon "Close"
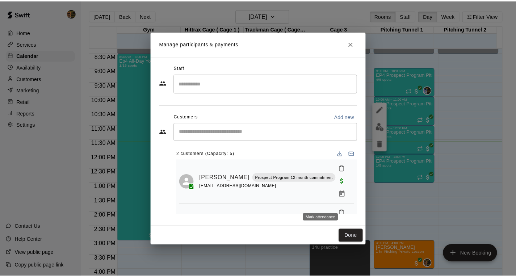
click at [196, 101] on div "EP4 Prospect Program Hitting ( 16u+ Slot ) 1/5 spots" at bounding box center [214, 239] width 57 height 277
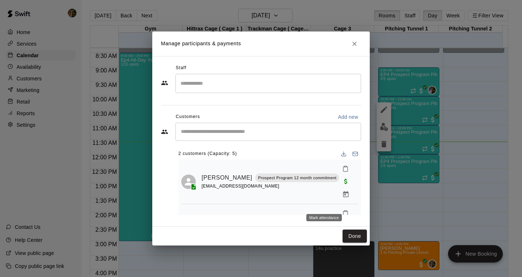
click at [380, 107] on icon "edit" at bounding box center [383, 110] width 7 height 7
click icon "Close"
click div "EP4 Prospect Program Hitting ( 16u+ Slot ) 1/5 spots"
click at [380, 123] on img "edit" at bounding box center [384, 127] width 8 height 8
click input "Start typing to search customers..."
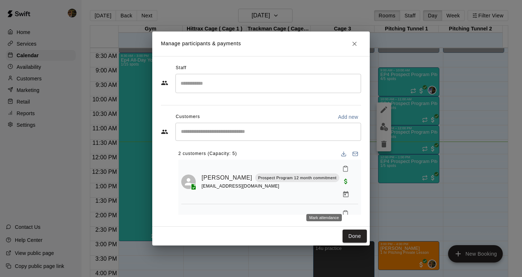
click input "Search staff"
click div "[PERSON_NAME] Instructor"
type input "****"
click button "[DATE]: 10:00 AM (Current)"
click button "Add staff"
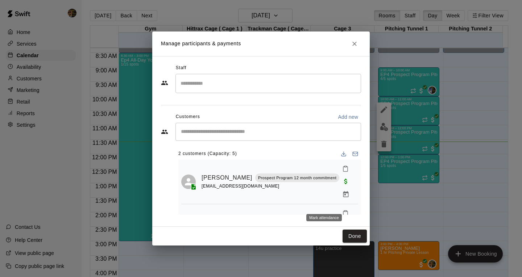
click button "Done"
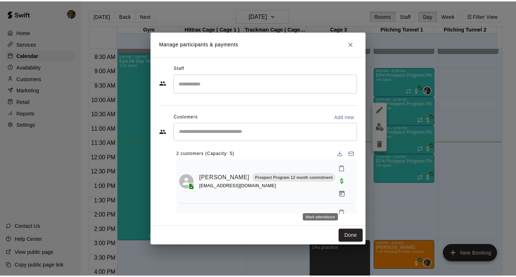
click at [188, 130] on div "EP4 Prospect Program Hitting ( 16u+ Slot ) 2/5 spots" at bounding box center [214, 268] width 57 height 277
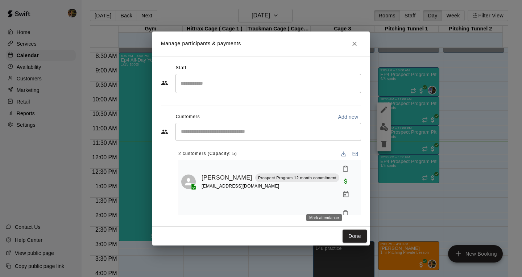
click at [380, 131] on img "edit" at bounding box center [384, 127] width 8 height 8
click input "Search staff"
click div "[PERSON_NAME] Instructor"
type input "****"
click button "[DATE]: 11:00 AM (Current)"
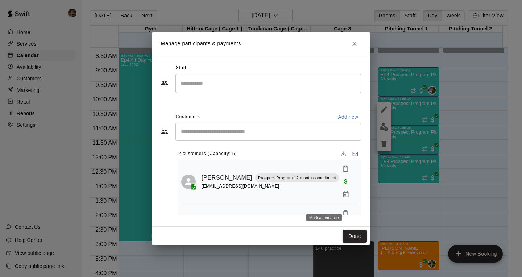
click button "Add staff"
click button "Done"
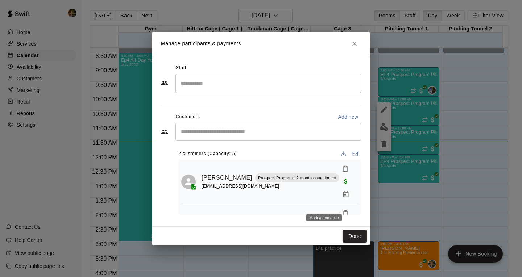
click at [380, 131] on img "edit" at bounding box center [384, 127] width 8 height 8
click input "Search staff"
click div "[PERSON_NAME] Instructor"
type input "****"
click span "(Current)"
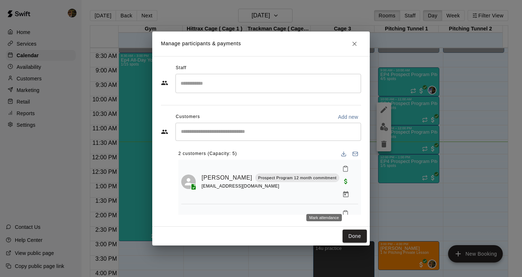
click button "Add staff"
click button "Done"
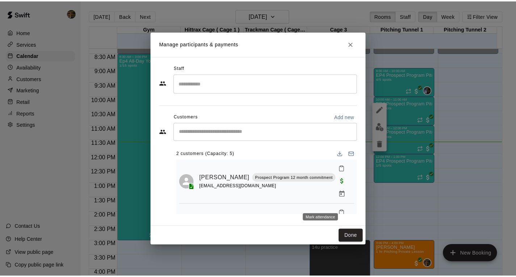
click at [201, 77] on span "2/5 spots" at bounding box center [194, 79] width 16 height 4
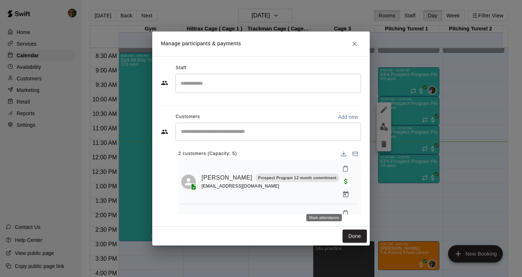
click at [380, 123] on img "edit" at bounding box center [384, 127] width 8 height 8
click input "Search staff"
drag, startPoint x: 233, startPoint y: 109, endPoint x: 233, endPoint y: 126, distance: 17.8
click div "Staff *** ​ [PERSON_NAME] Instructor Customers Add new ​ 2 customers (Capacity:…"
click p "[PERSON_NAME]"
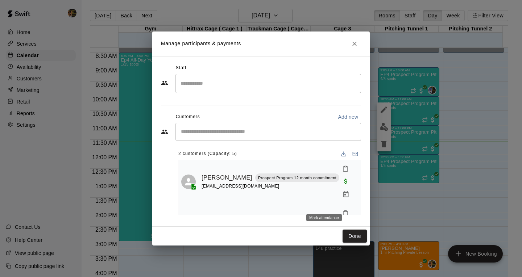
type input "***"
click button "[DATE]: 09:00 AM (Current)"
click div "Notify participants Add staff"
click button "Add staff"
click button "Done"
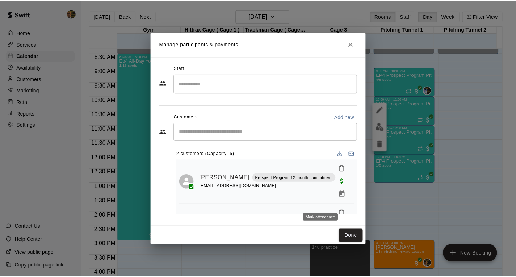
click at [263, 97] on div at bounding box center [278, 97] width 57 height 0
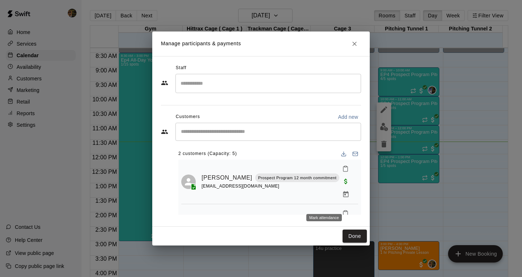
click at [377, 120] on button "edit" at bounding box center [384, 127] width 14 height 14
click input "Start typing to search customers..."
click input "Search staff"
click div "[PERSON_NAME] Instructor"
type input "***"
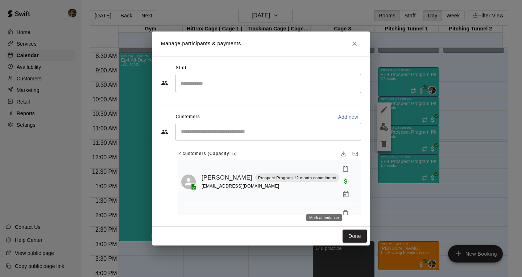
click button "[DATE]: 10:00 AM (Current)"
click button "Add staff"
click button "Done"
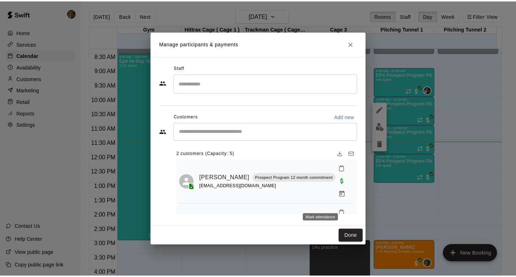
click at [255, 130] on div "EP4 Prospect Program Hitting ( ages [DEMOGRAPHIC_DATA] ) 0/5 spots" at bounding box center [278, 268] width 57 height 277
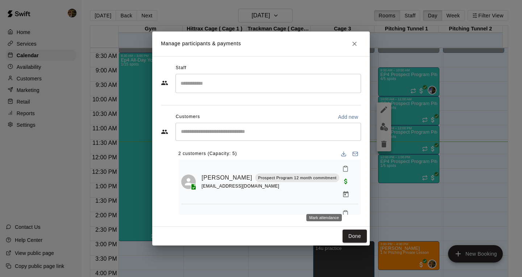
click at [380, 131] on img "edit" at bounding box center [384, 127] width 8 height 8
click input "Search staff"
click div "[PERSON_NAME] Instructor"
type input "***"
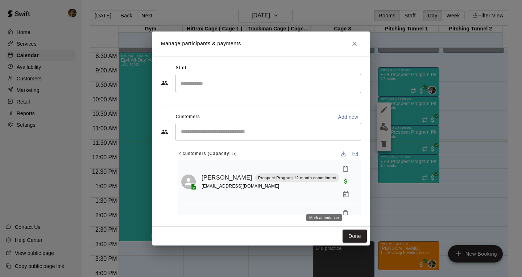
click button "[DATE]: 11:00 AM (Current)"
click button "Add staff"
click button "Done"
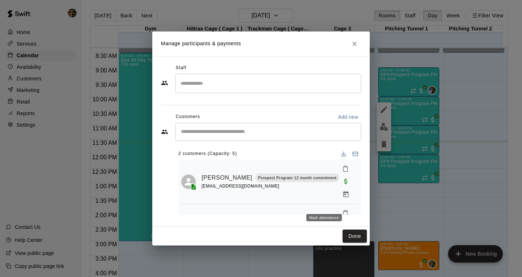
click at [377, 134] on button "edit" at bounding box center [384, 127] width 14 height 14
click div "​"
drag, startPoint x: 254, startPoint y: 97, endPoint x: 255, endPoint y: 101, distance: 4.1
click div "​"
click div "[PERSON_NAME] Instructor"
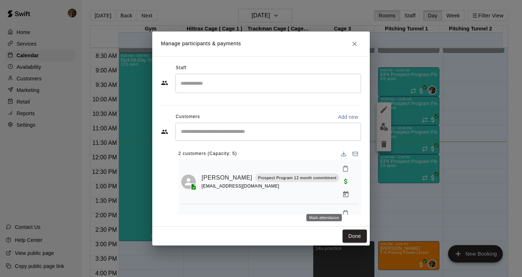
type input "***"
click button "[DATE], August 21: 12:00 PM (Current)"
click button "Add staff"
click button "Done"
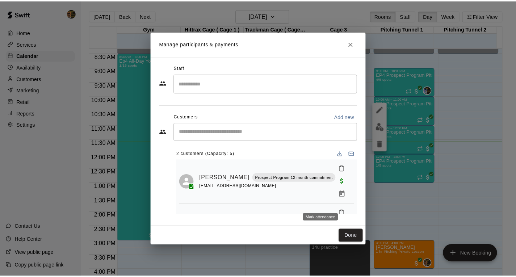
click at [39, 69] on p "Availability" at bounding box center [29, 66] width 25 height 7
click div "[PERSON_NAME] Pitching Tunnel 1"
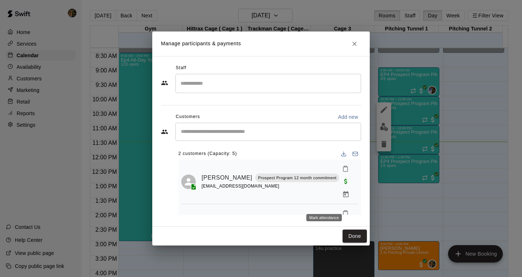
click at [388, 105] on icon "edit" at bounding box center [383, 109] width 9 height 9
click input "********"
type input "********"
click button "Save"
click button "Confirm"
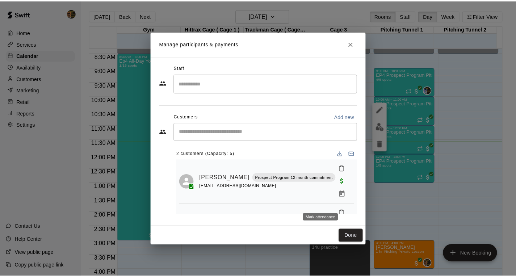
click icon "button"
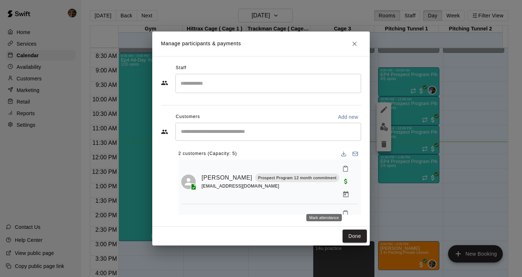
click button "25"
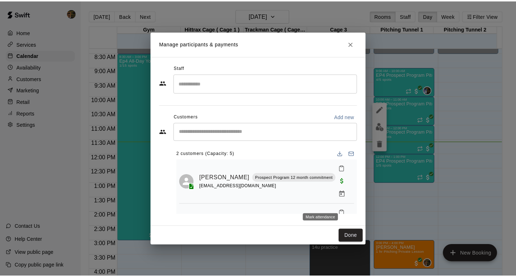
click div "[PERSON_NAME] Pitching Tunnel 1"
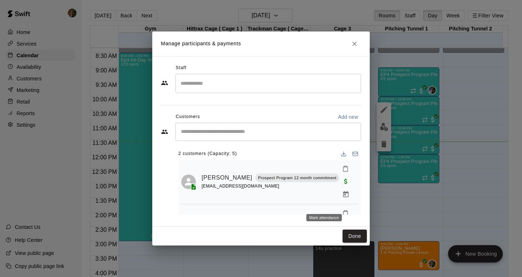
click at [379, 105] on icon "edit" at bounding box center [383, 109] width 9 height 9
click input "********"
type input "********"
click button "Save"
click button "Confirm"
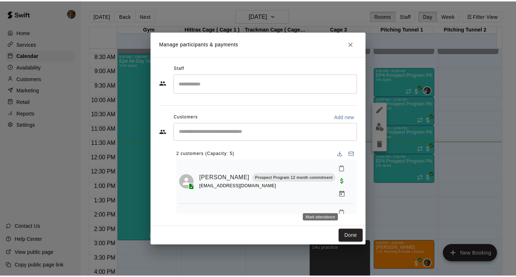
click div "[PERSON_NAME] Pitching Tunnel 1"
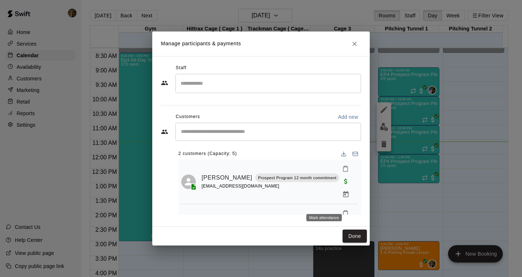
click at [379, 105] on icon "edit" at bounding box center [383, 109] width 9 height 9
click input "********"
type input "********"
click button "Save"
click button "Confirm"
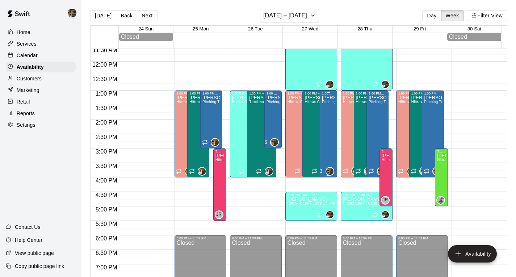
click at [329, 115] on div "[PERSON_NAME] Pitching Tunnel 1" at bounding box center [328, 233] width 13 height 277
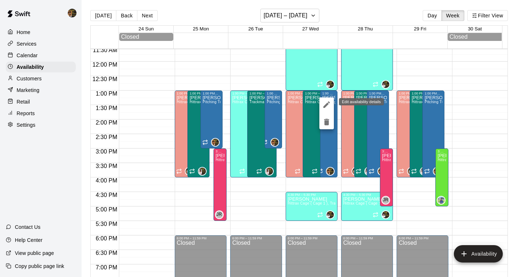
click at [325, 105] on icon "edit" at bounding box center [326, 104] width 7 height 7
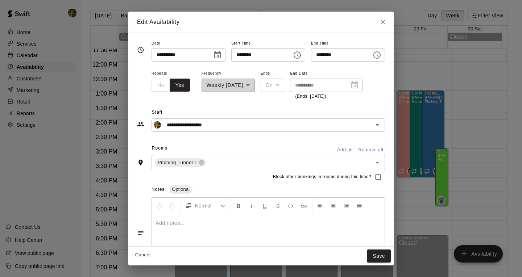
click at [321, 54] on input "********" at bounding box center [339, 54] width 56 height 13
type input "********"
click at [391, 259] on button "Save" at bounding box center [379, 256] width 24 height 13
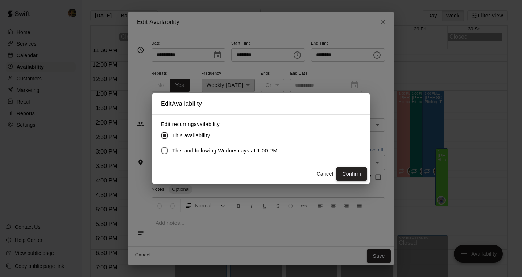
click at [357, 176] on button "Confirm" at bounding box center [351, 173] width 30 height 13
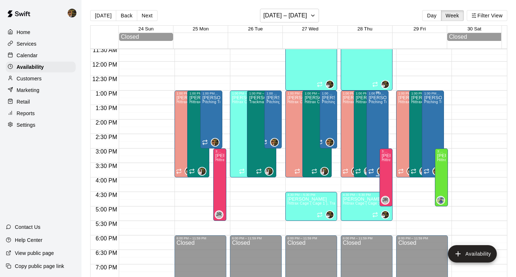
click at [375, 116] on div "[PERSON_NAME] Pitching Tunnel 1" at bounding box center [378, 233] width 18 height 277
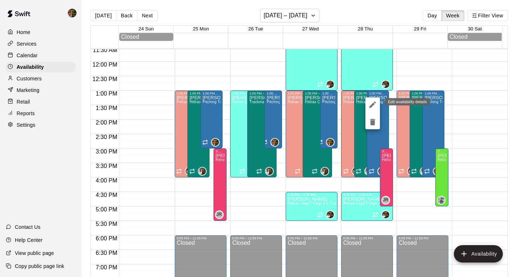
click at [374, 103] on icon "edit" at bounding box center [372, 104] width 9 height 9
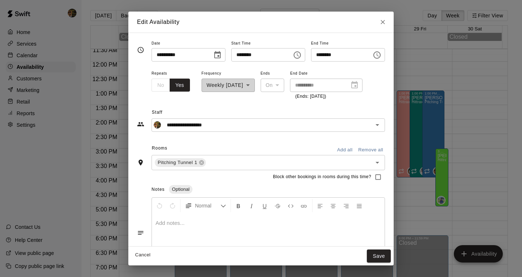
click at [322, 57] on input "********" at bounding box center [339, 54] width 56 height 13
type input "********"
click at [391, 255] on button "Save" at bounding box center [379, 256] width 24 height 13
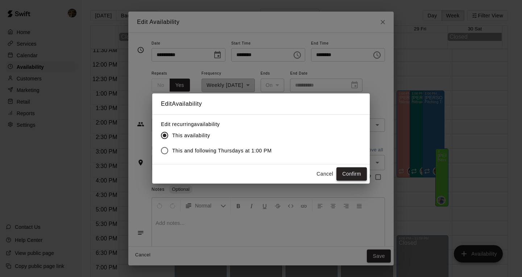
click at [342, 180] on button "Confirm" at bounding box center [351, 173] width 30 height 13
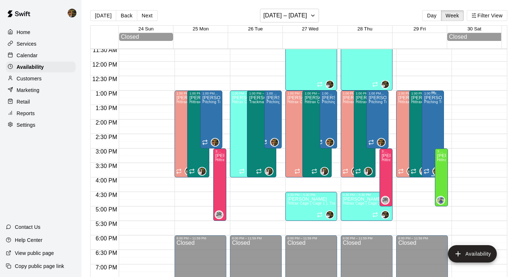
click at [425, 130] on div "[PERSON_NAME] Pitching Tunnel 1" at bounding box center [433, 233] width 18 height 277
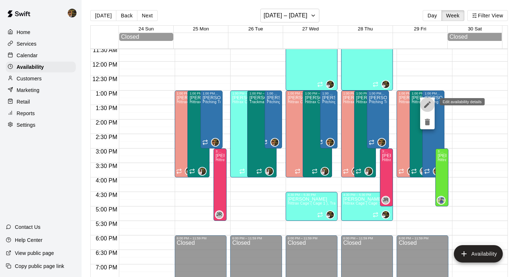
click at [427, 105] on icon "edit" at bounding box center [427, 104] width 7 height 7
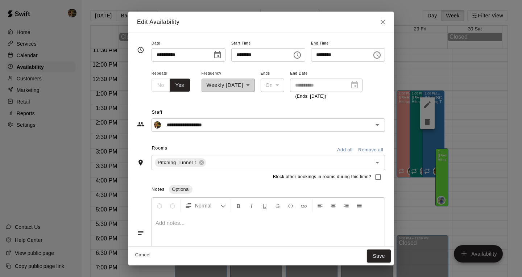
click at [322, 54] on input "********" at bounding box center [339, 54] width 56 height 13
type input "********"
click at [391, 255] on button "Save" at bounding box center [379, 256] width 24 height 13
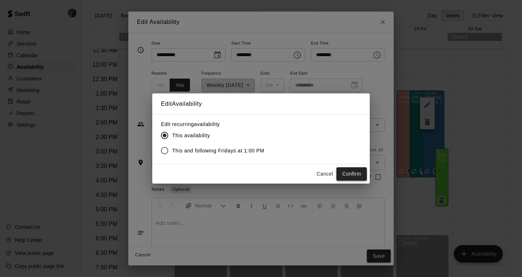
click at [363, 173] on button "Confirm" at bounding box center [351, 173] width 30 height 13
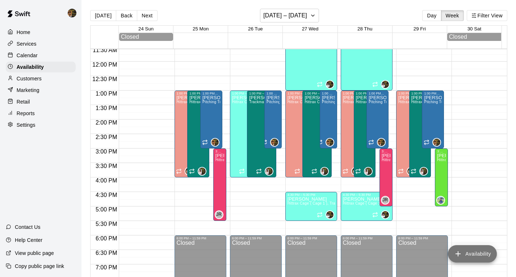
click at [469, 253] on button "Availability" at bounding box center [472, 253] width 49 height 17
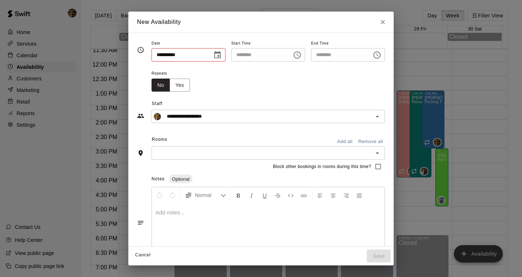
type input "**********"
type input "********"
click at [382, 115] on icon "Open" at bounding box center [377, 116] width 9 height 9
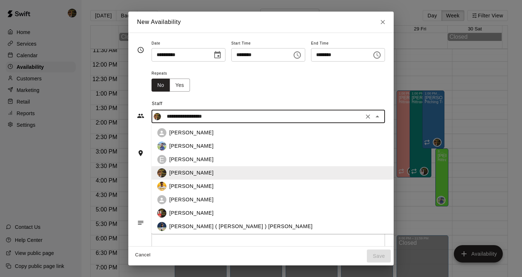
click at [169, 209] on p "[PERSON_NAME]" at bounding box center [191, 213] width 44 height 8
type input "**********"
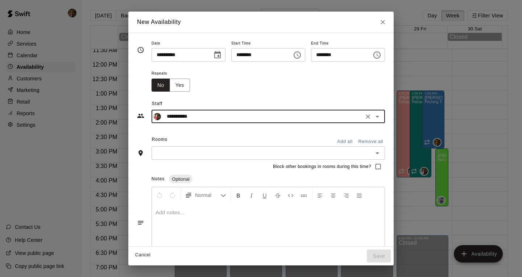
click at [231, 55] on input "********" at bounding box center [259, 54] width 56 height 13
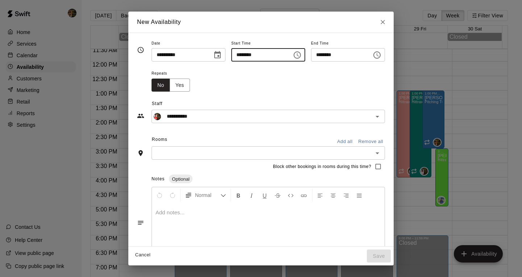
type input "********"
click at [320, 52] on input "********" at bounding box center [339, 54] width 56 height 13
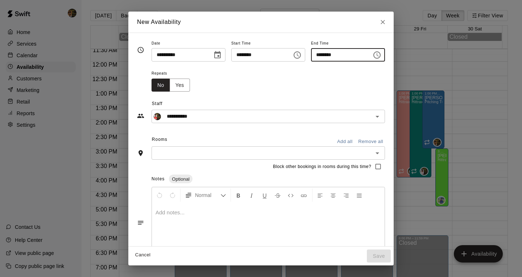
type input "********"
click at [237, 154] on input "text" at bounding box center [262, 153] width 217 height 9
click li "Hittrax Cage ( Cage 1 )"
click at [215, 151] on input "text" at bounding box center [262, 153] width 217 height 9
click li "Trackman Cage ( Cage 2 )"
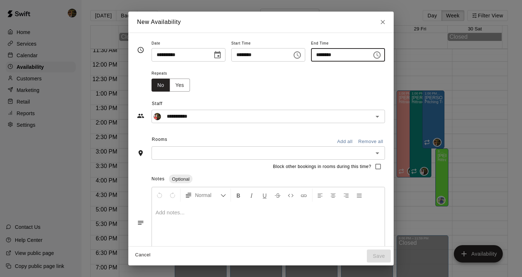
click at [286, 158] on input "text" at bounding box center [262, 153] width 217 height 9
click li "Cage 3"
click at [391, 258] on button "Save" at bounding box center [379, 256] width 24 height 13
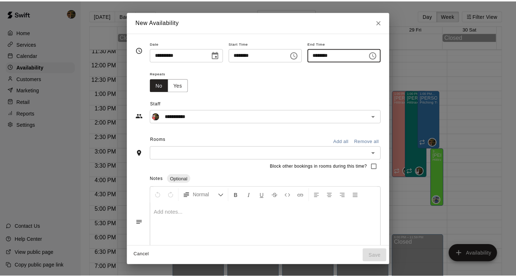
click at [471, 256] on button "Availability" at bounding box center [478, 253] width 49 height 17
type input "**********"
type input "********"
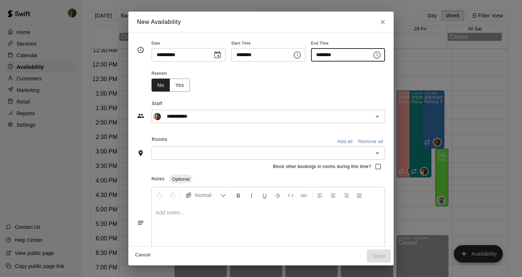
click at [213, 57] on icon "Choose date, selected date is Aug 25, 2025" at bounding box center [217, 55] width 9 height 9
click button "26"
type input "**********"
click input "********"
type input "********"
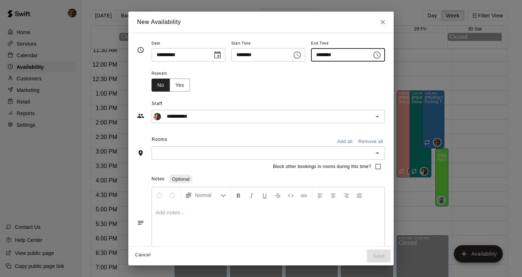
click input "********"
click at [382, 118] on icon "Open" at bounding box center [377, 116] width 9 height 9
type input "********"
click p "[PERSON_NAME]"
type input "**********"
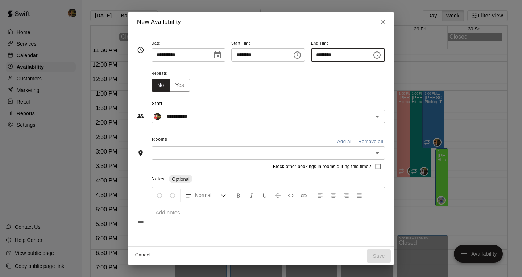
click at [151, 158] on div "​" at bounding box center [267, 152] width 233 height 13
click li "Hittrax Cage ( Cage 1 )"
click input "text"
click li "Trackman Cage ( Cage 2 )"
click input "text"
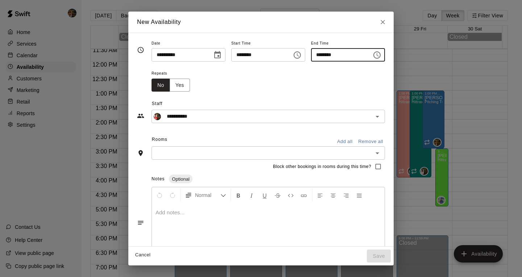
click li "Cage 3"
click input "********"
type input "********"
click button "Save"
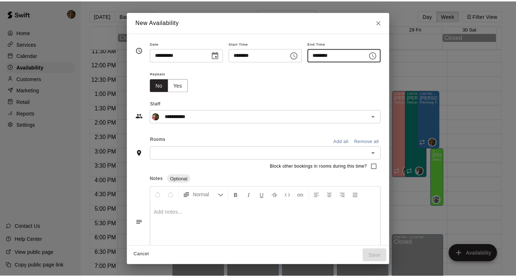
click at [241, 134] on div "[PERSON_NAME] Hittrax Cage ( Cage 1 ), Trackman Cage ( Cage 2 ), Cage 3" at bounding box center [244, 233] width 25 height 277
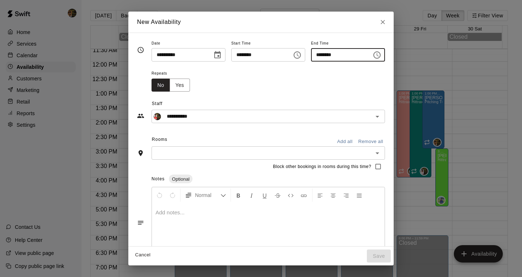
click button "edit"
click input "********"
type input "********"
click button "Save"
click button "Confirm"
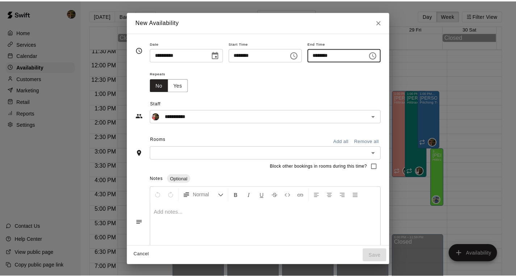
click at [180, 161] on div "[PERSON_NAME] Hittrax Cage ( Cage 1 ), Trackman Cage ( Cage 2 ), Cage 3" at bounding box center [186, 233] width 18 height 277
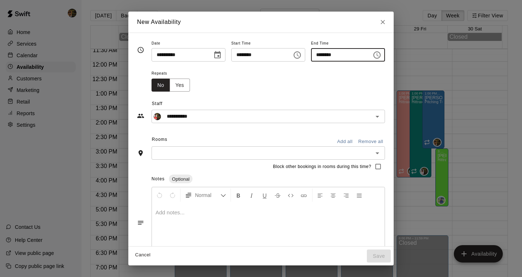
click icon "edit"
click input "********"
type input "********"
click button "Save"
click button "Confirm"
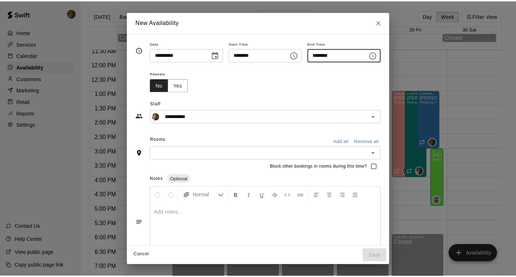
click at [481, 254] on button "Availability" at bounding box center [478, 253] width 49 height 17
type input "**********"
type input "********"
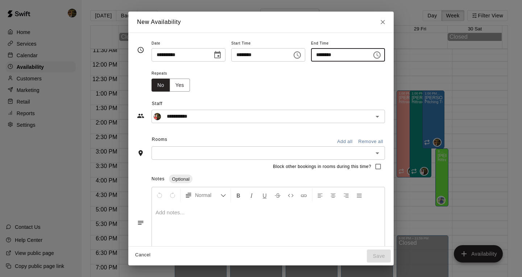
click input "**********"
type input "**********"
click input "********"
type input "********"
click input "********"
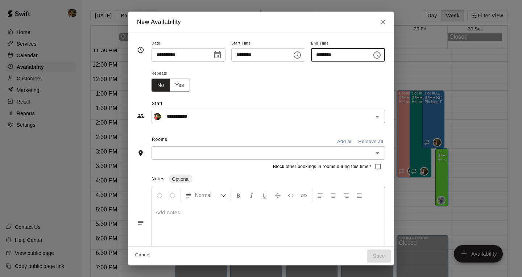
click input "********"
click at [382, 114] on icon "Open" at bounding box center [377, 116] width 9 height 9
type input "********"
click p "[PERSON_NAME]"
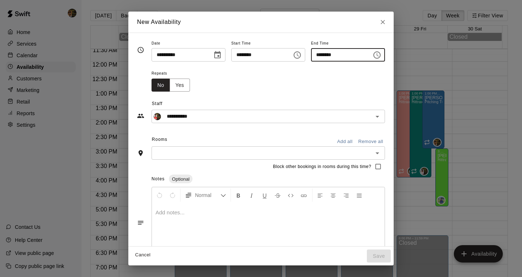
type input "**********"
click input "text"
click li "Hittrax Cage ( Cage 1 )"
click input "text"
click li "Trackman Cage ( Cage 2 )"
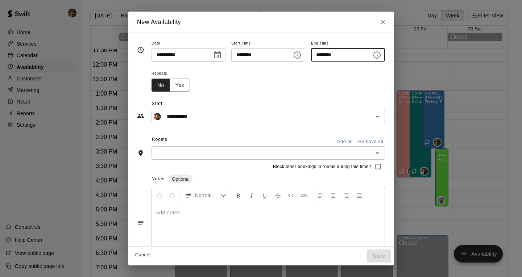
click input "text"
click li "Cage 3"
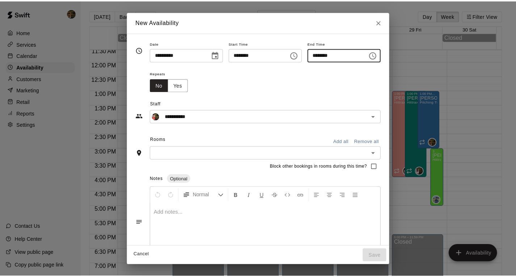
scroll to position [21, 0]
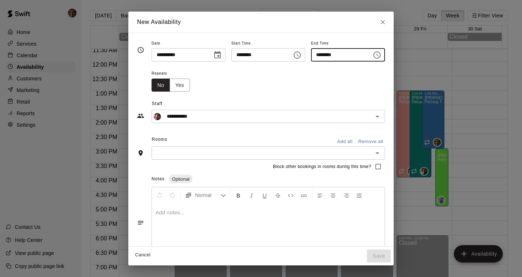
click button "Save"
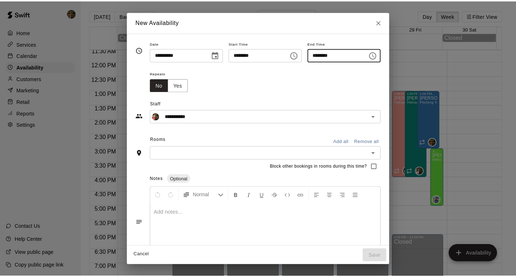
scroll to position [352, 0]
click at [481, 254] on button "Availability" at bounding box center [478, 253] width 49 height 17
type input "**********"
type input "********"
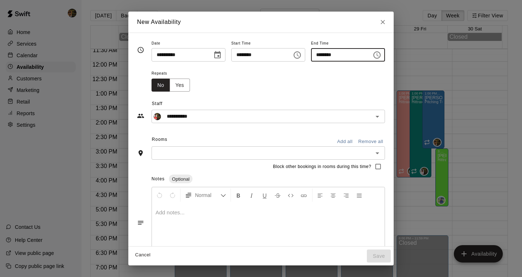
click input "**********"
click input "********"
type input "********"
click input "********"
click at [382, 117] on icon "Open" at bounding box center [377, 116] width 9 height 9
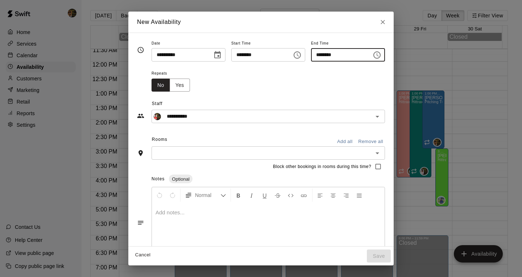
type input "********"
click p "[PERSON_NAME]"
type input "**********"
click input "text"
click li "Hittrax Cage ( Cage 1 )"
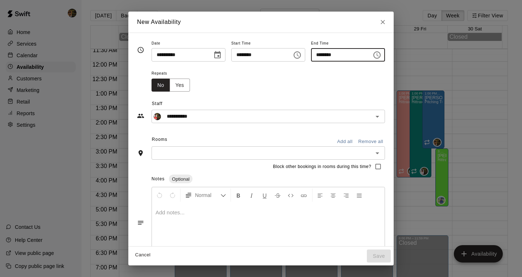
click input "text"
click li "Trackman Cage ( Cage 2 )"
click input "text"
click li "Cage 3"
click button "Save"
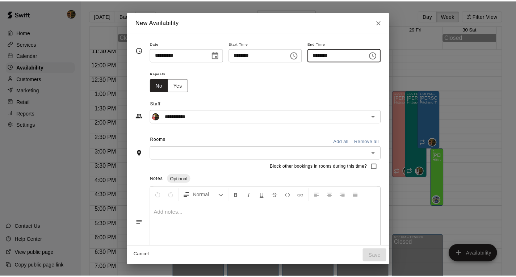
click at [463, 256] on button "Availability" at bounding box center [478, 253] width 49 height 17
type input "**********"
type input "********"
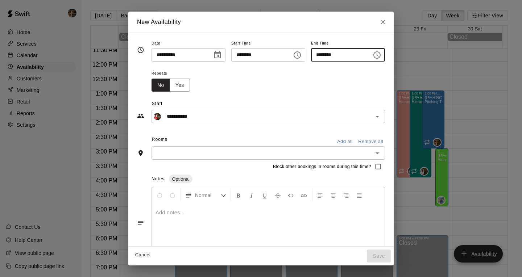
click at [213, 53] on icon "Choose date, selected date is Aug 25, 2025" at bounding box center [217, 55] width 9 height 9
click button "28"
type input "**********"
click input "********"
type input "********"
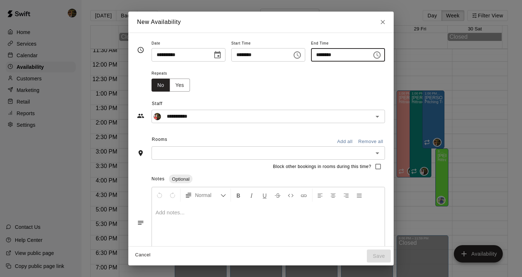
click input "********"
click at [382, 113] on icon "Open" at bounding box center [377, 116] width 9 height 9
type input "********"
click p "[PERSON_NAME]"
type input "**********"
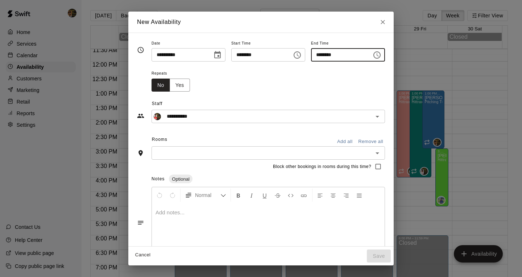
click input "text"
click li "Hittrax Cage ( Cage 1 )"
click input "text"
click li "Trackman Cage ( Cage 2 )"
click input "text"
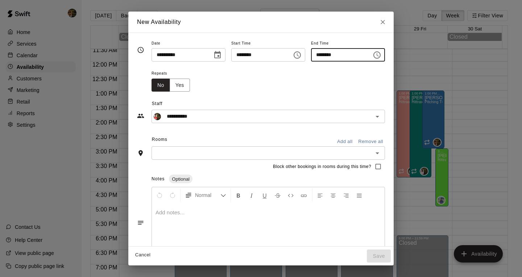
click li "Cage 3"
click button "Save"
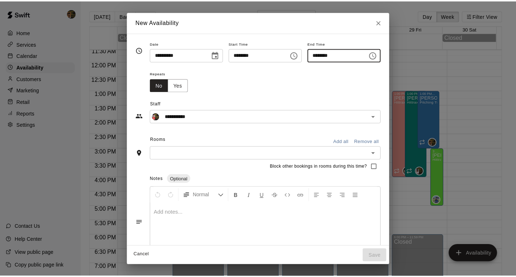
click at [346, 165] on div "[PERSON_NAME] Hittrax Cage ( Cage 1 ), Trackman Cage ( Cage 2 ), Cage 3" at bounding box center [366, 175] width 47 height 277
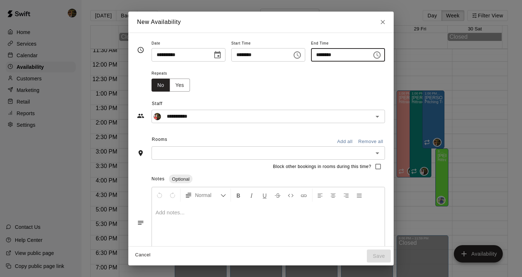
click icon "edit"
click input "********"
type input "********"
click button "Save"
click button "Confirm"
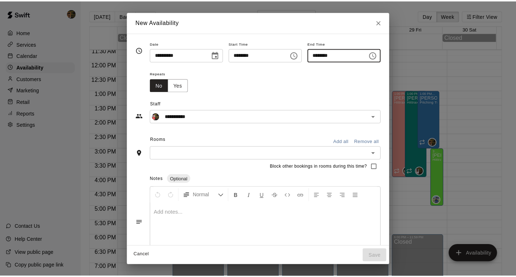
click at [478, 255] on button "Availability" at bounding box center [478, 253] width 49 height 17
type input "**********"
type input "********"
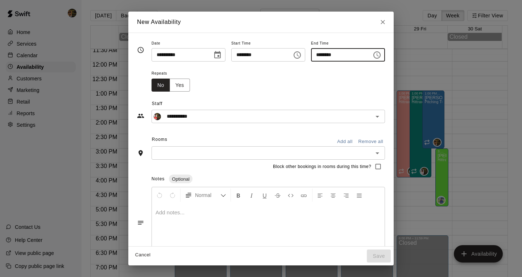
click at [213, 55] on icon "Choose date, selected date is Aug 25, 2025" at bounding box center [217, 55] width 9 height 9
click button "29"
type input "**********"
click input "********"
type input "********"
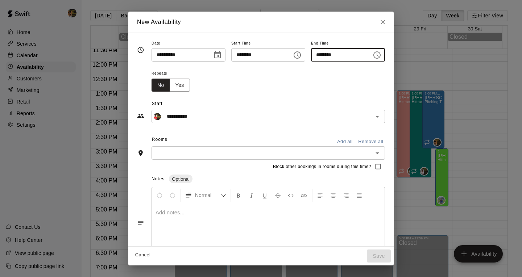
click input "********"
click at [382, 119] on icon "Open" at bounding box center [377, 116] width 9 height 9
type input "********"
click p "[PERSON_NAME]"
type input "**********"
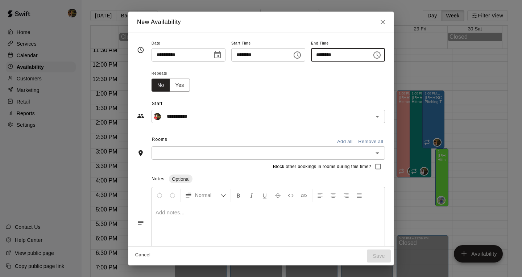
click input "text"
click li "Hittrax Cage ( Cage 1 )"
click input "text"
click li "Trackman Cage ( Cage 2 )"
click input "text"
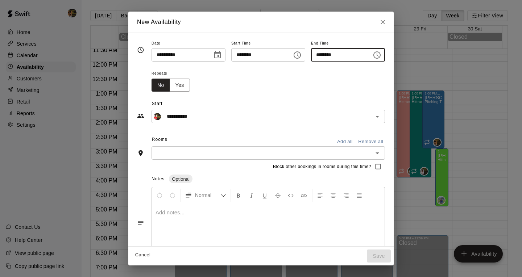
click li "Cage 3"
click button "Save"
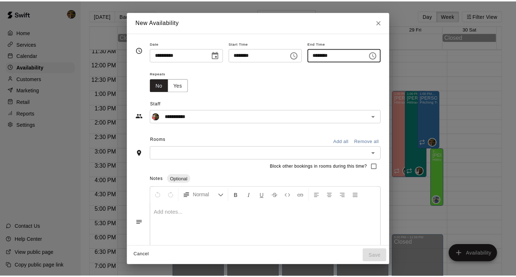
click at [402, 199] on div "[PERSON_NAME] Hittrax Cage ( Cage 1 ), Trackman Cage ( Cage 2 ), Cage 3" at bounding box center [408, 233] width 18 height 277
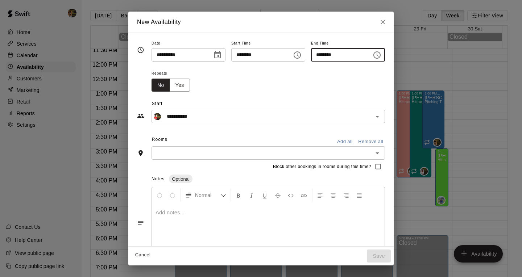
click button "edit"
click input "********"
type input "********"
click button "Save"
click button "Confirm"
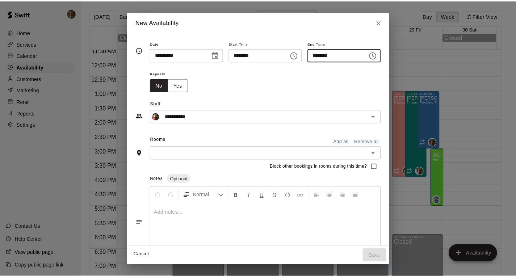
click at [183, 183] on div "[PERSON_NAME] Hittrax Cage ( Cage 1 ), Trackman Cage ( Cage 2 ), Cage 3" at bounding box center [186, 233] width 18 height 277
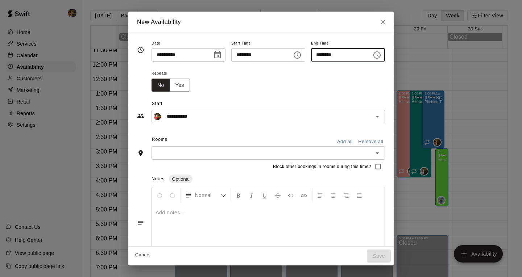
click icon "edit"
drag, startPoint x: 312, startPoint y: 55, endPoint x: 315, endPoint y: 51, distance: 4.9
click at [315, 51] on div "**********" at bounding box center [267, 50] width 233 height 23
click input "********"
type input "********"
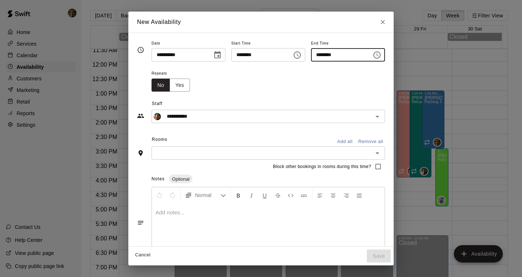
click button "Save"
click button "Confirm"
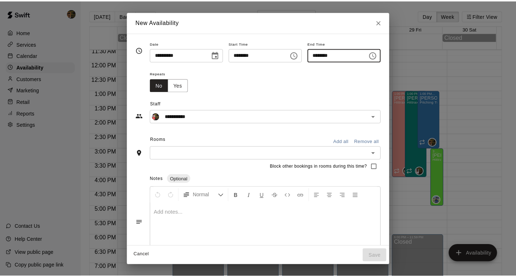
click at [22, 55] on p "Calendar" at bounding box center [27, 55] width 21 height 7
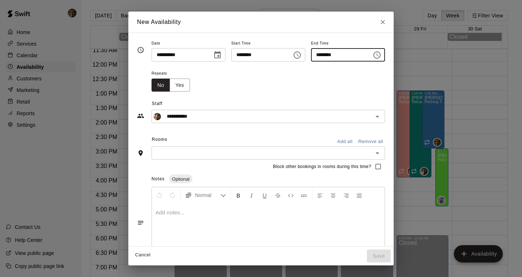
scroll to position [276, 0]
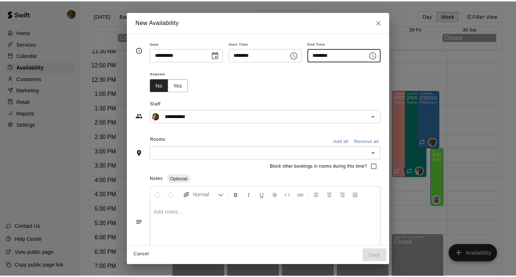
click div "12:00 AM – 8:30 AM Closed 9:00 AM – 10:00 AM EP4 Prospect Program Pitching 4/5 …"
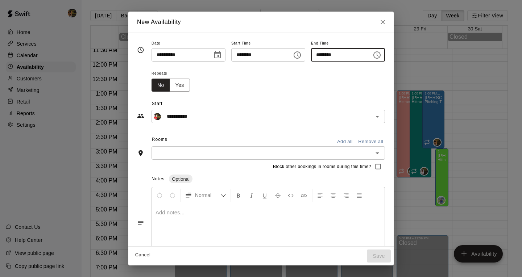
click button "Lesson"
click icon "Open"
click li "Pitching Evaluation"
type input "**********"
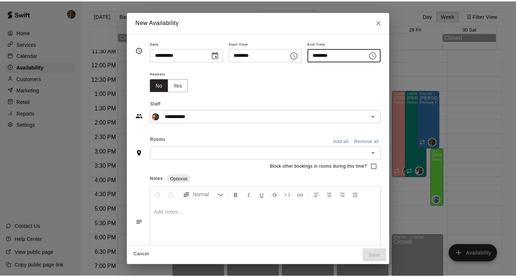
scroll to position [34, 0]
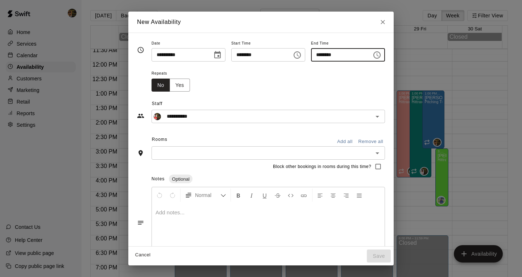
click input "********"
type input "********"
click button "Create booking & proceed"
click input "Search staff"
click p "[PERSON_NAME]"
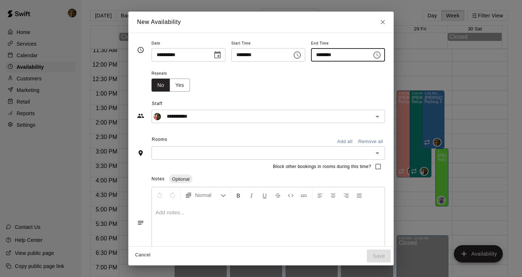
type input "*******"
click div "Owner"
click button "Done"
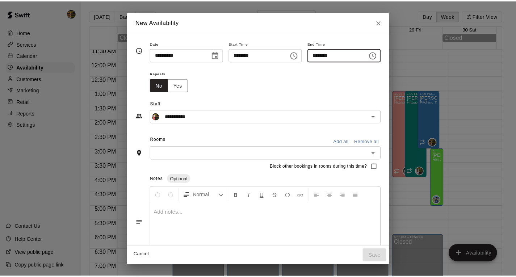
click p "Pitching Evaluation"
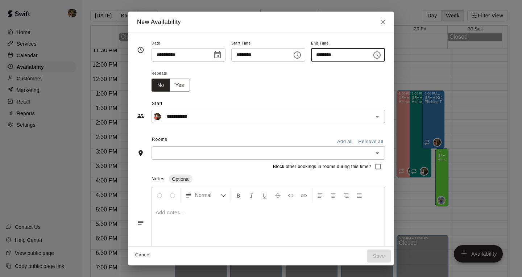
click img "edit"
click input "Start typing to search customers..."
type input "*****"
click p "[PERSON_NAME]"
click div "Add"
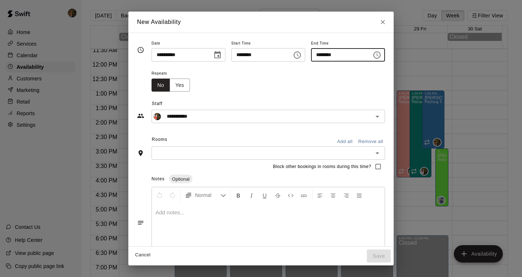
click button "Checkout"
click span "CREDIT CARD"
click span "OTHER"
click textarea
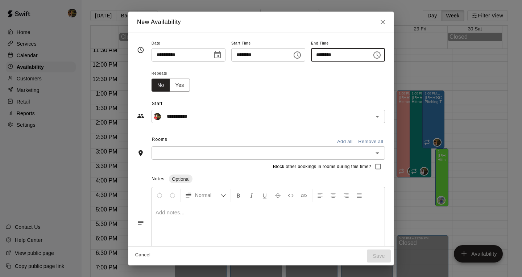
type textarea "**********"
click button "Pay & apply changes"
click icon "Mark attendance"
click p "[PERSON_NAME] attended"
click button "Done"
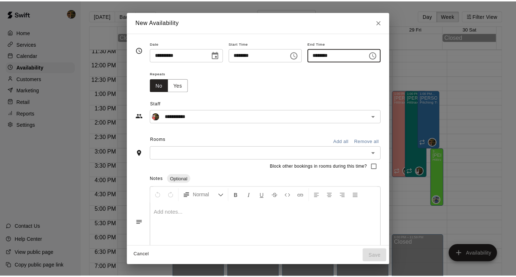
click at [26, 68] on p "Availability" at bounding box center [30, 66] width 27 height 7
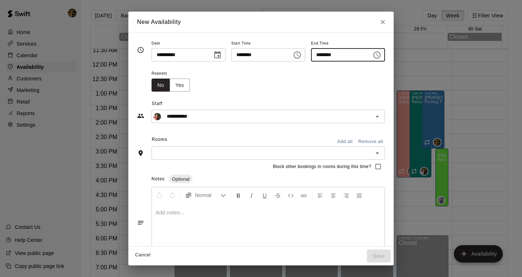
scroll to position [319, 0]
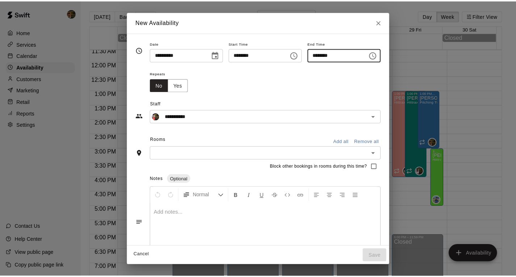
click div "[PERSON_NAME] Hittrax Cage ( Cage 1 ), Trackman Cage ( Cage 2 ), Cage 3"
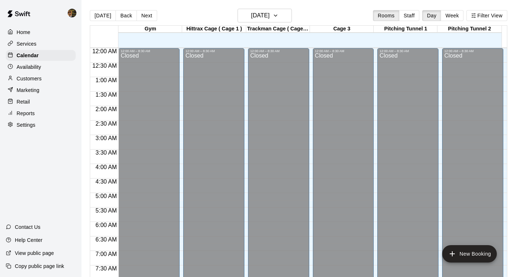
scroll to position [246, 0]
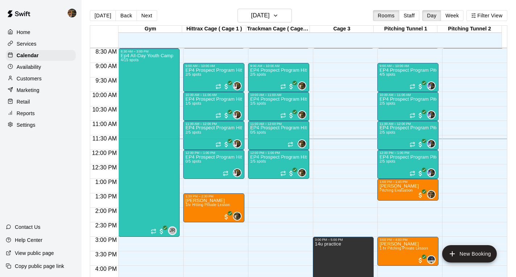
click at [473, 128] on div "12:00 AM – 8:30 AM Closed 6:00 PM – 11:59 PM Closed" at bounding box center [472, 150] width 61 height 696
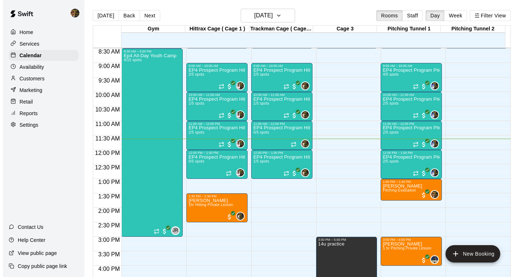
click icon "Close"
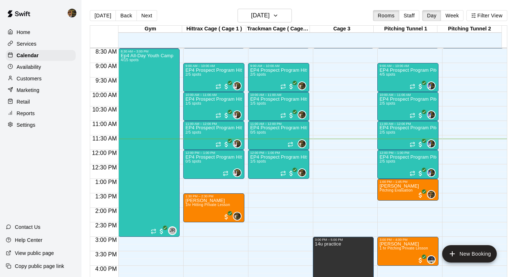
scroll to position [319, 0]
